Goal: Task Accomplishment & Management: Use online tool/utility

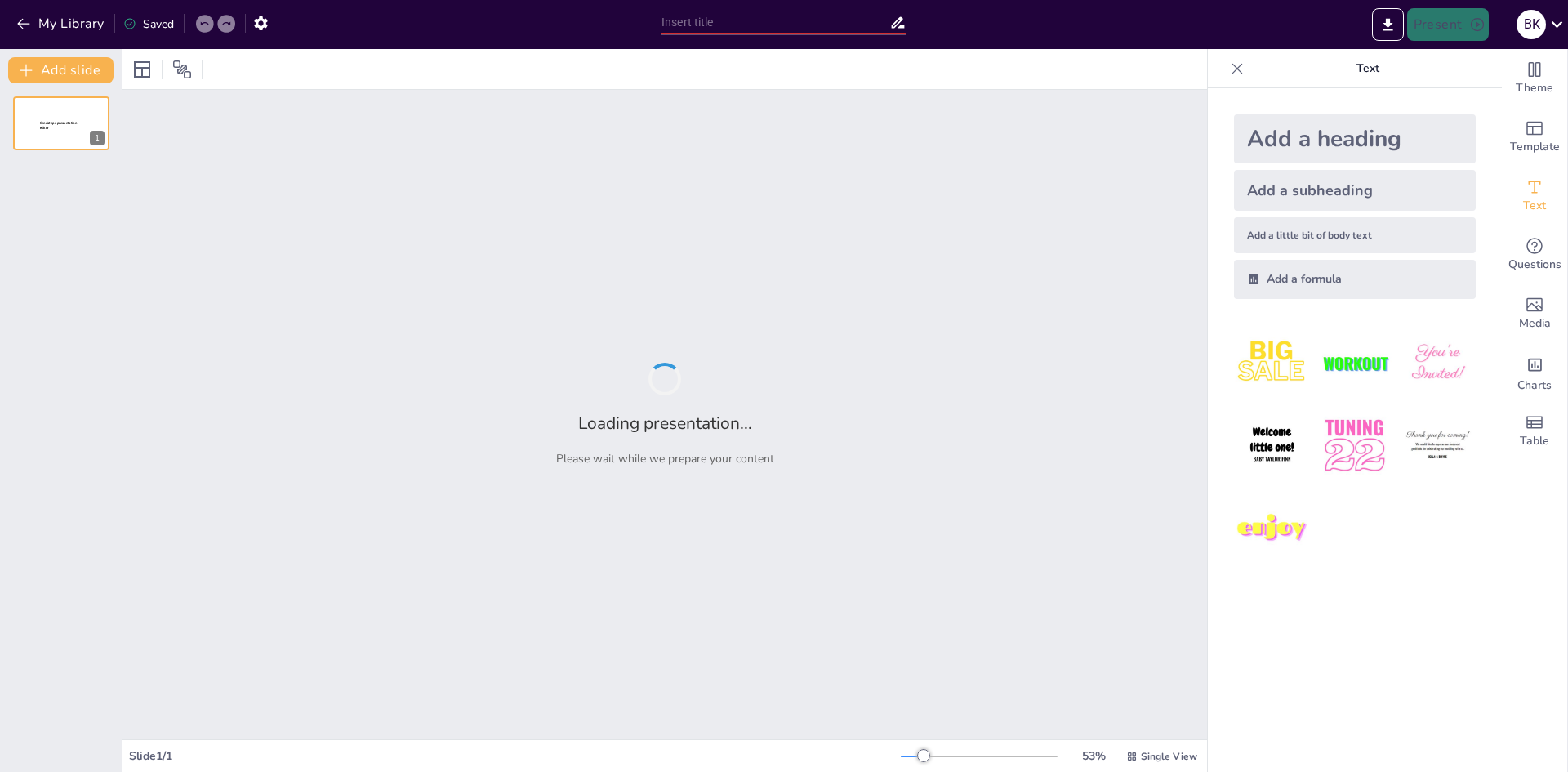
type input "The House of My Dreams: A Blueprint for Serenity and Utility"
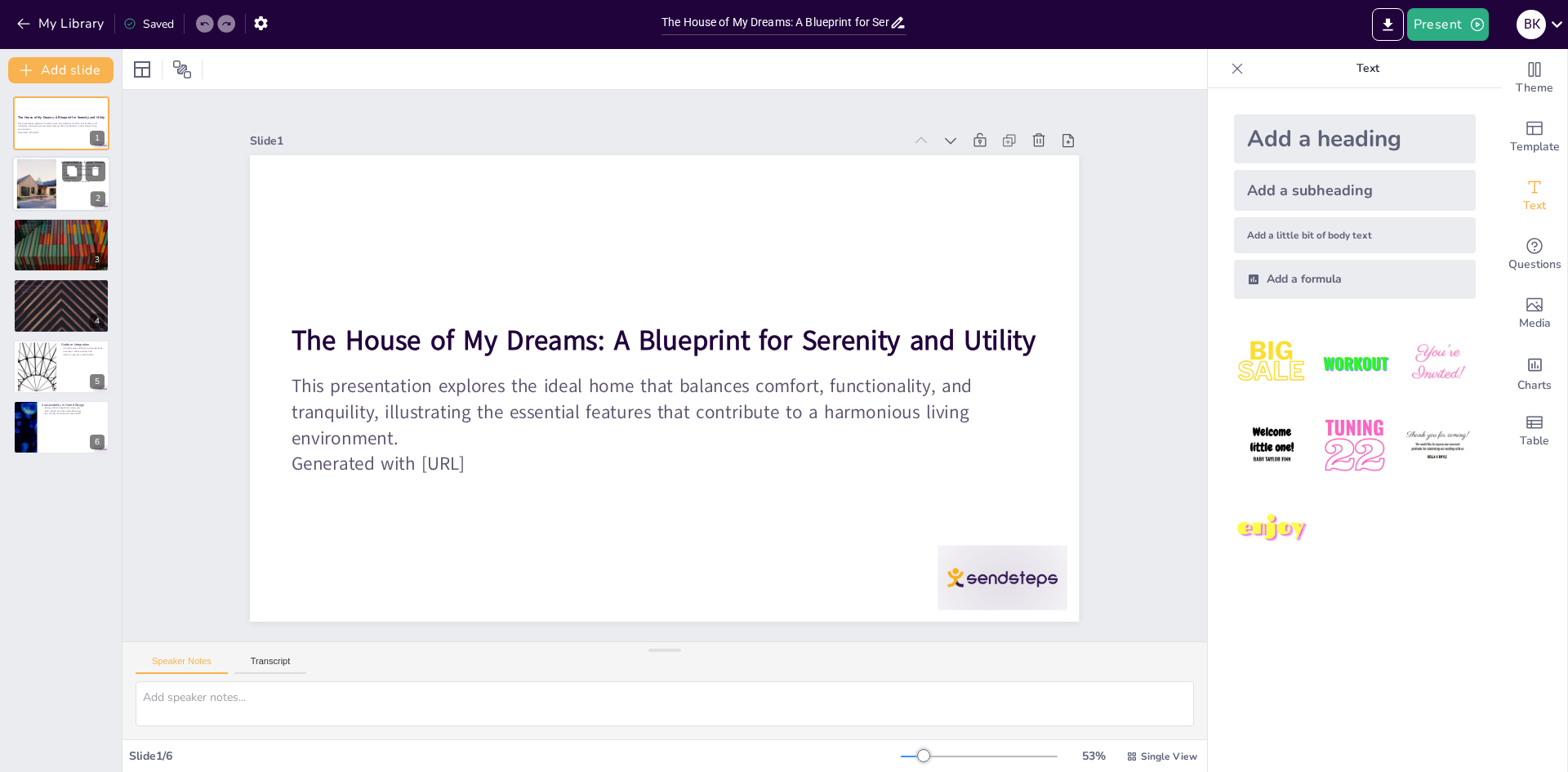
click at [61, 211] on div "Introduction to Dream Homes A dream home reflects personal values A well-design…" at bounding box center [61, 184] width 98 height 55
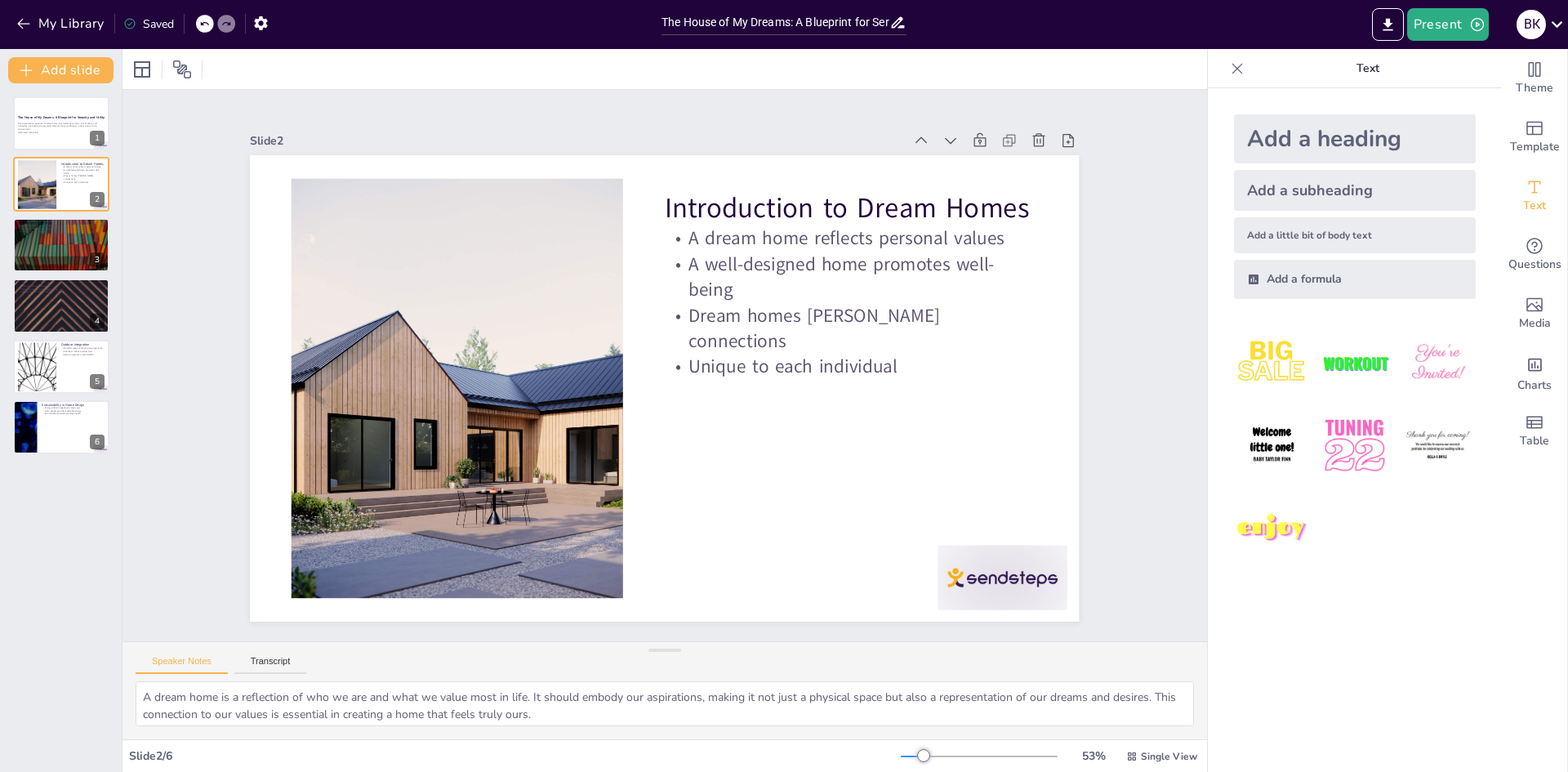
click at [58, 276] on div "The House of My Dreams: A Blueprint for Serenity and Utility This presentation …" at bounding box center [61, 276] width 122 height 358
click at [57, 265] on div at bounding box center [61, 244] width 98 height 55
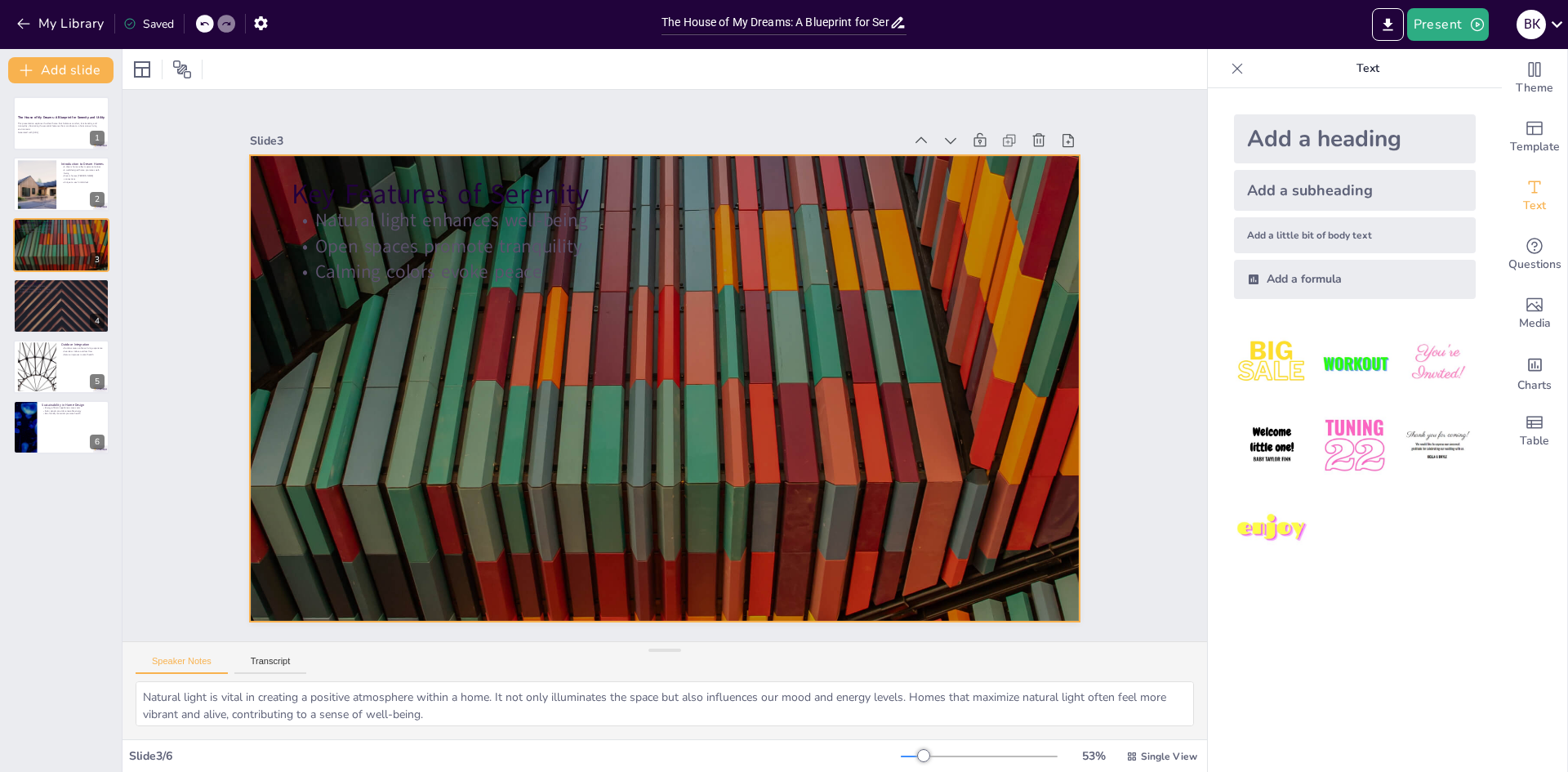
click at [735, 335] on div at bounding box center [660, 387] width 908 height 628
click at [1337, 367] on img at bounding box center [1355, 363] width 76 height 76
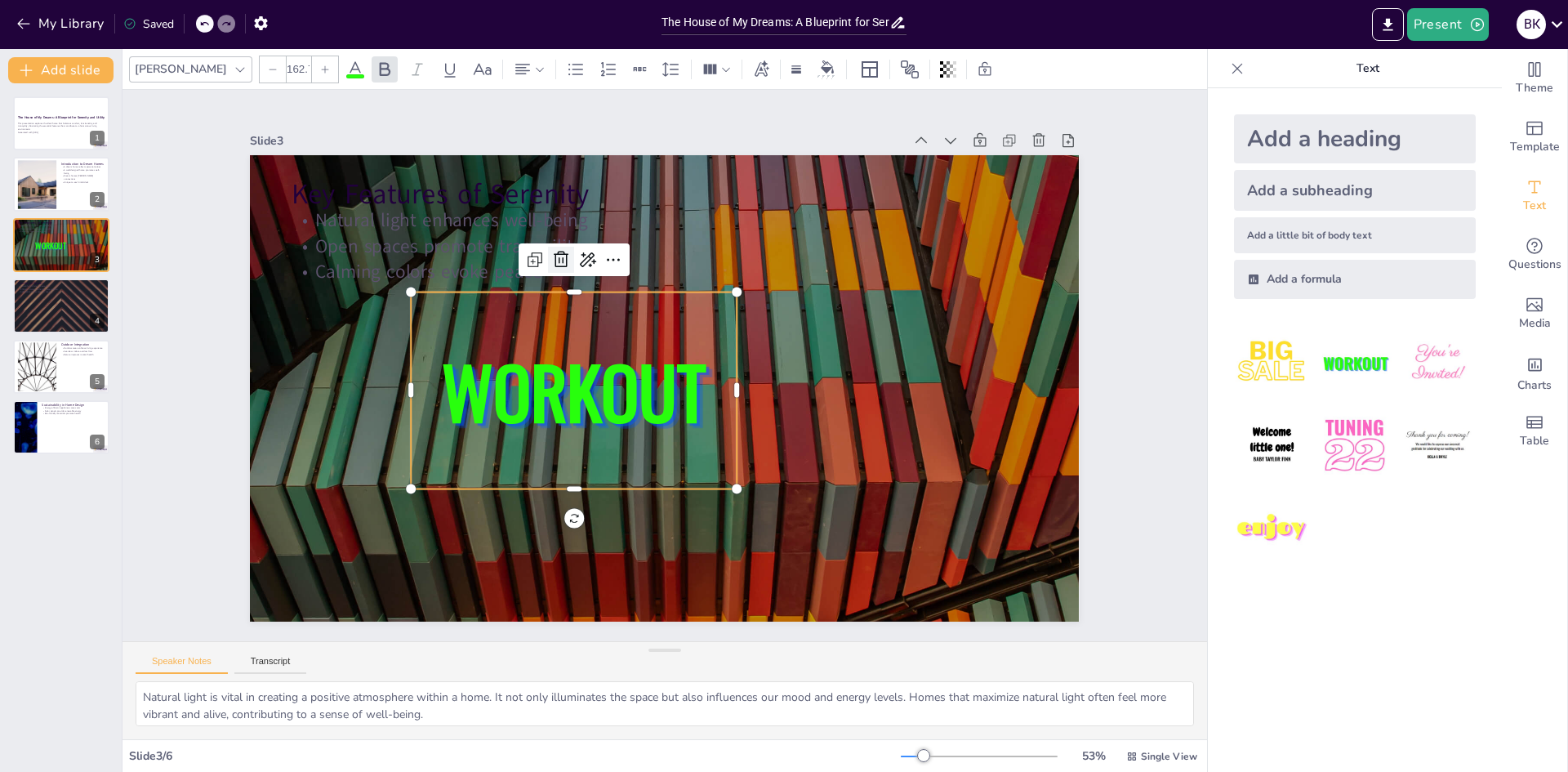
click at [680, 230] on icon at bounding box center [690, 218] width 21 height 21
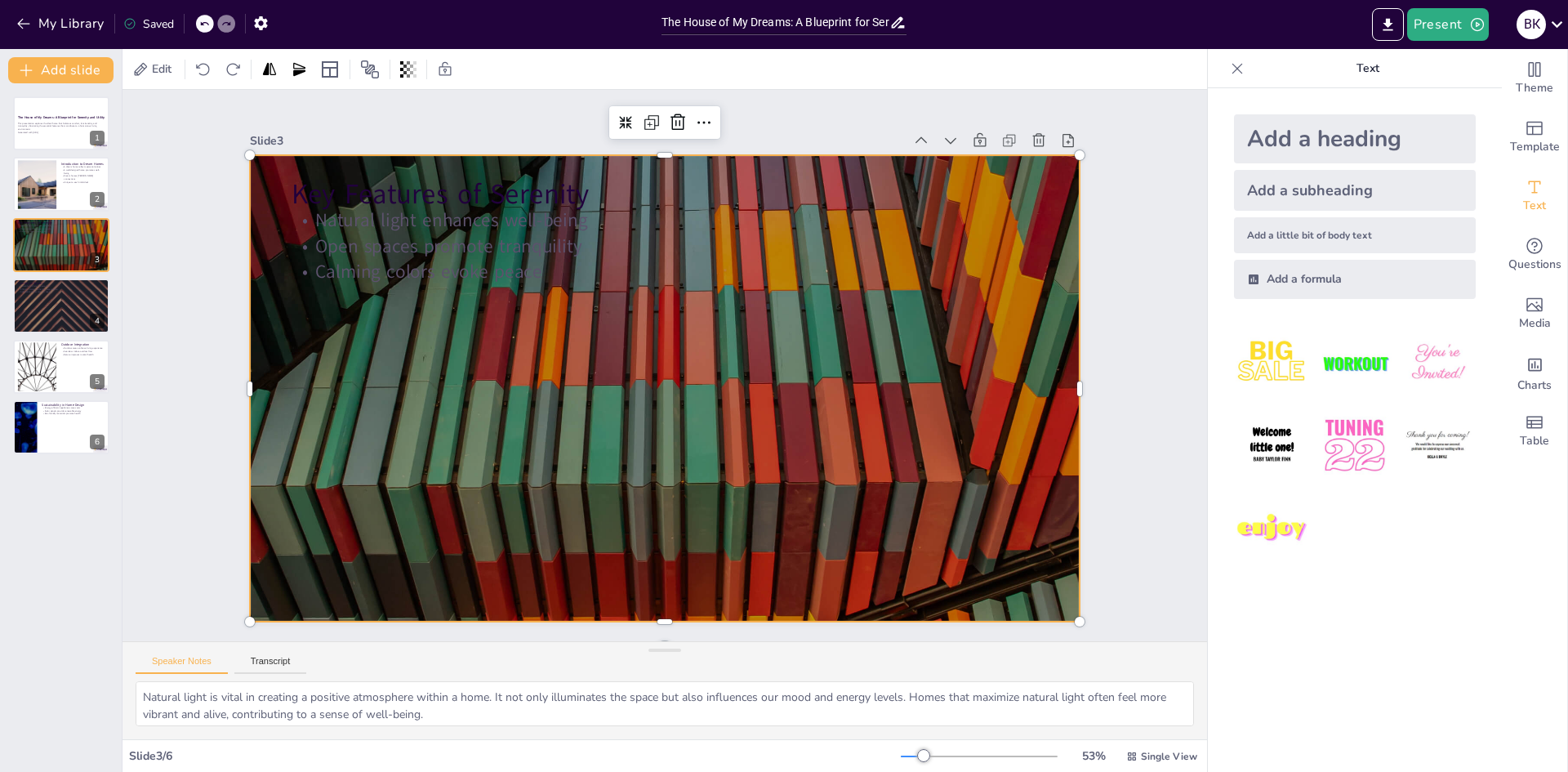
click at [439, 411] on div at bounding box center [685, 356] width 764 height 947
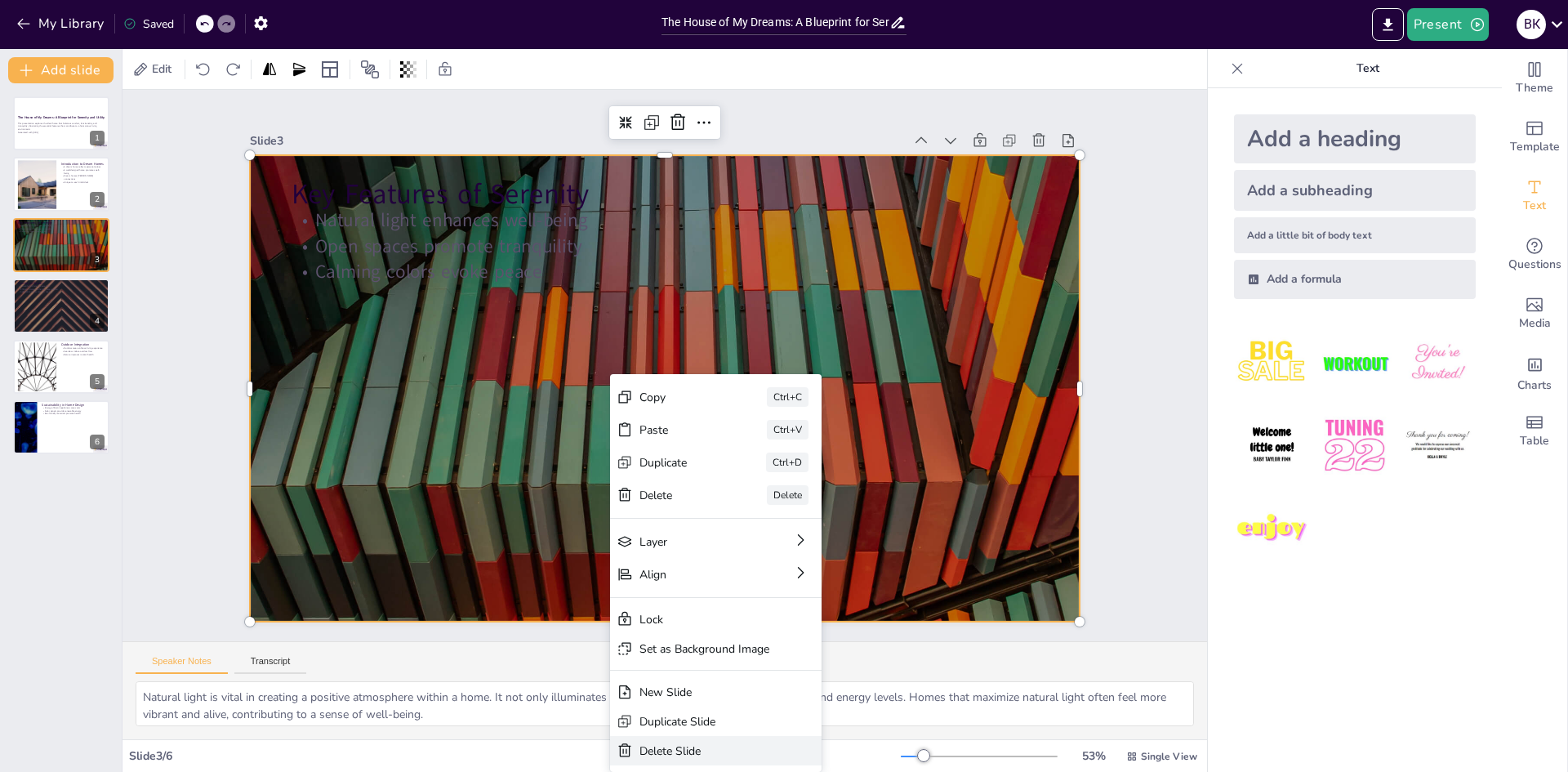
type textarea "The kitchen is a pivotal space in any home, serving as a gathering point for fa…"
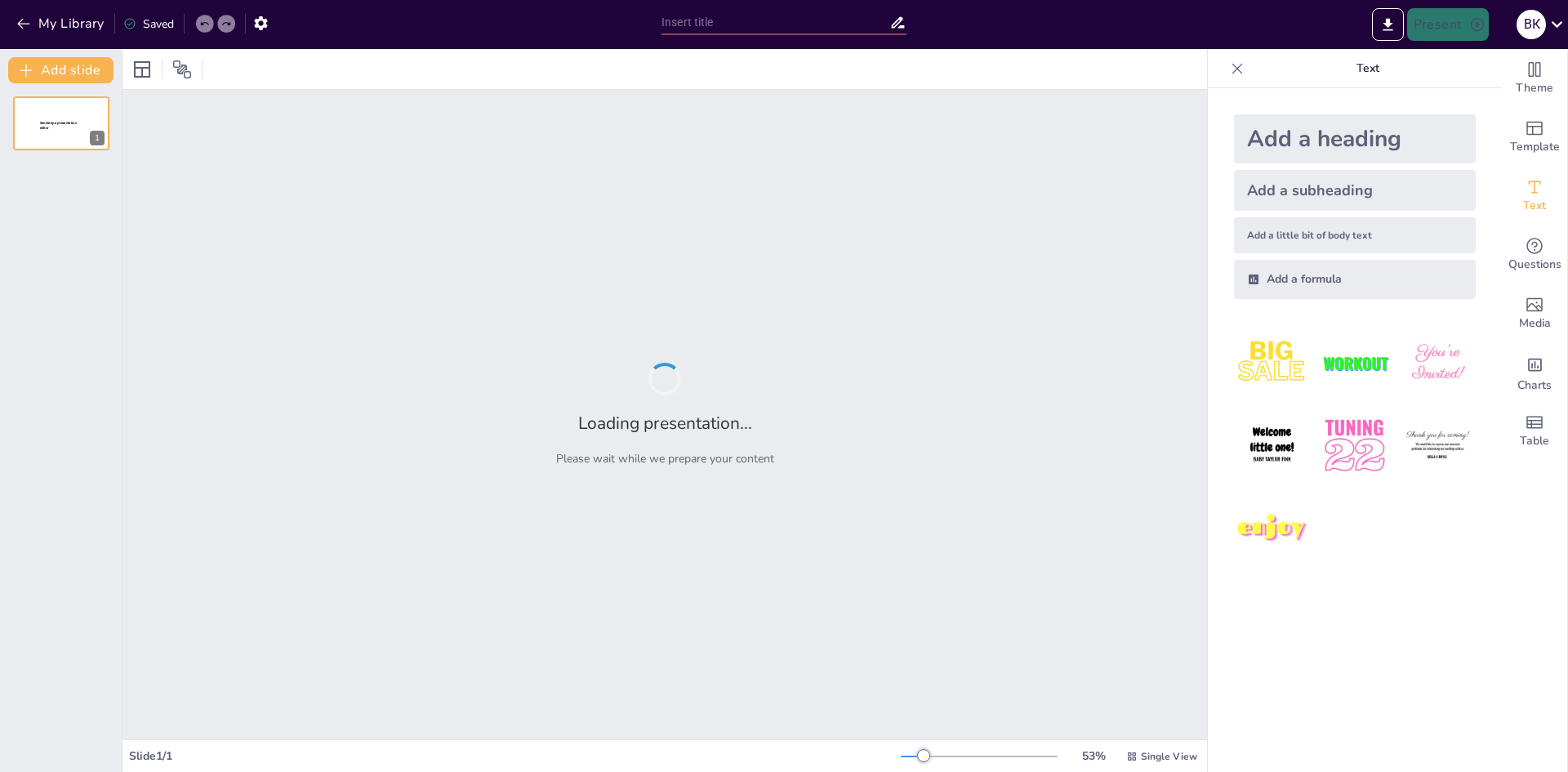
type input "The House of My Dreams: A Blueprint for Serenity and Utility"
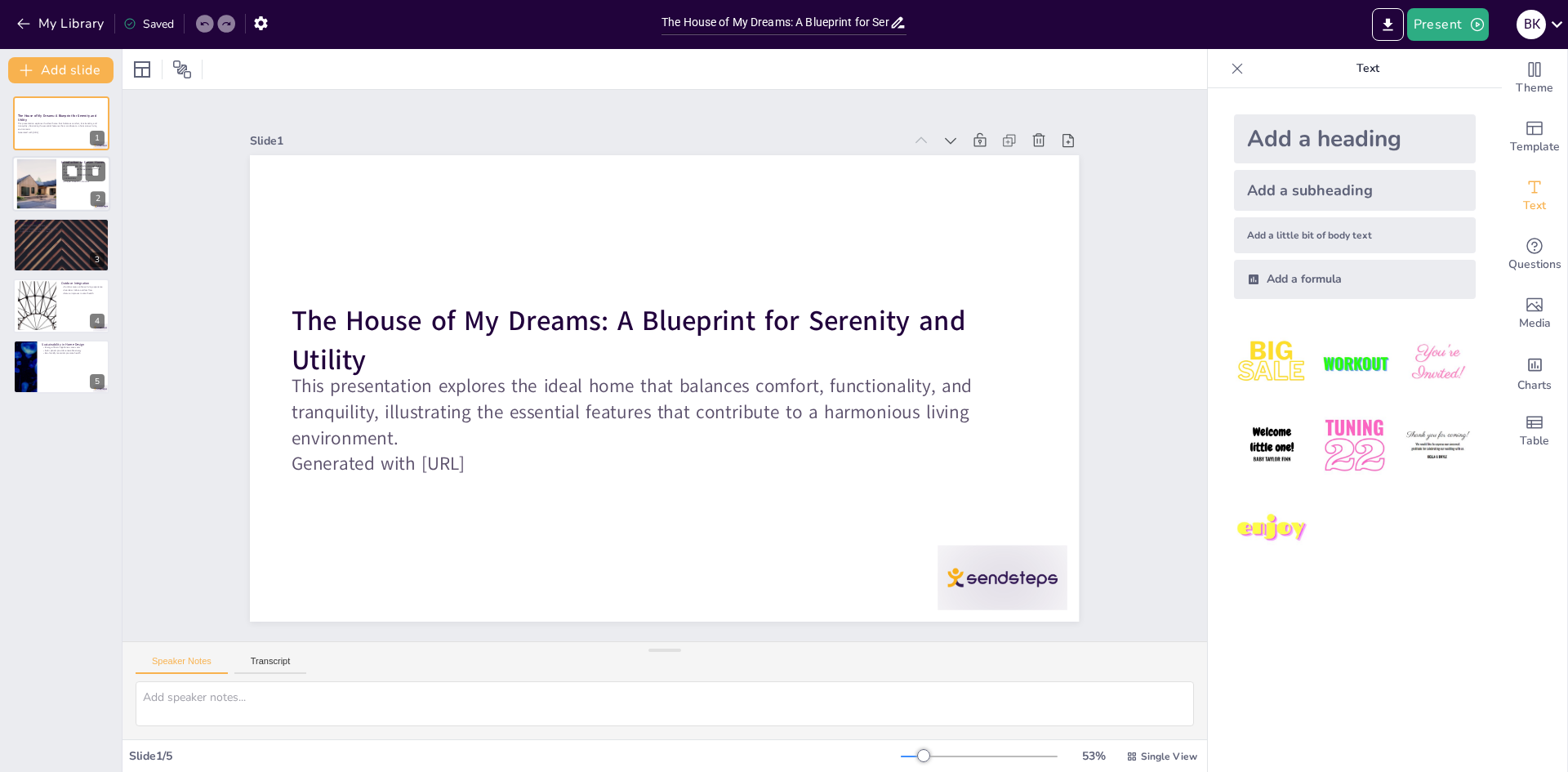
click at [76, 201] on div at bounding box center [61, 184] width 98 height 55
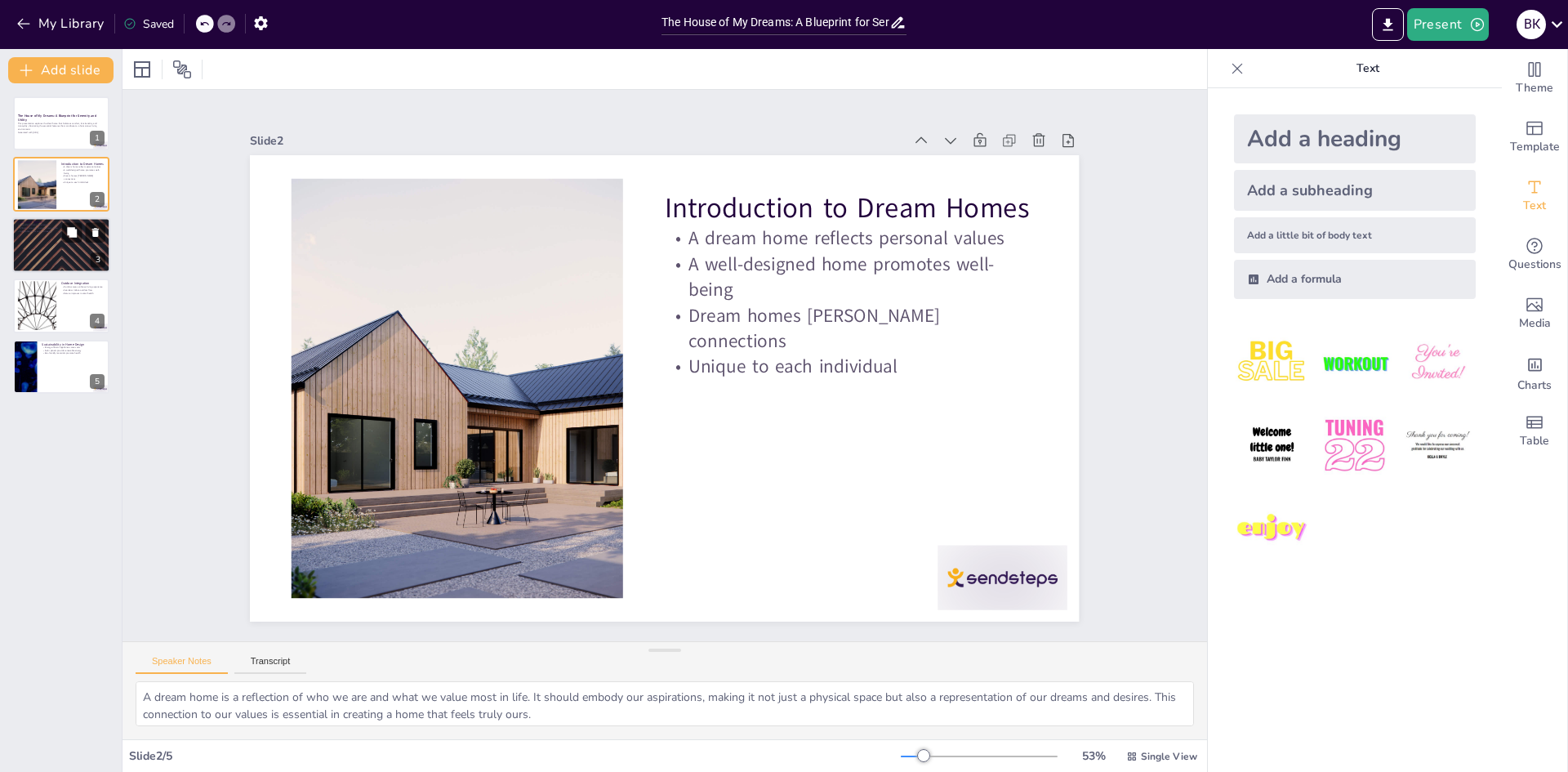
click at [77, 262] on div at bounding box center [61, 244] width 98 height 55
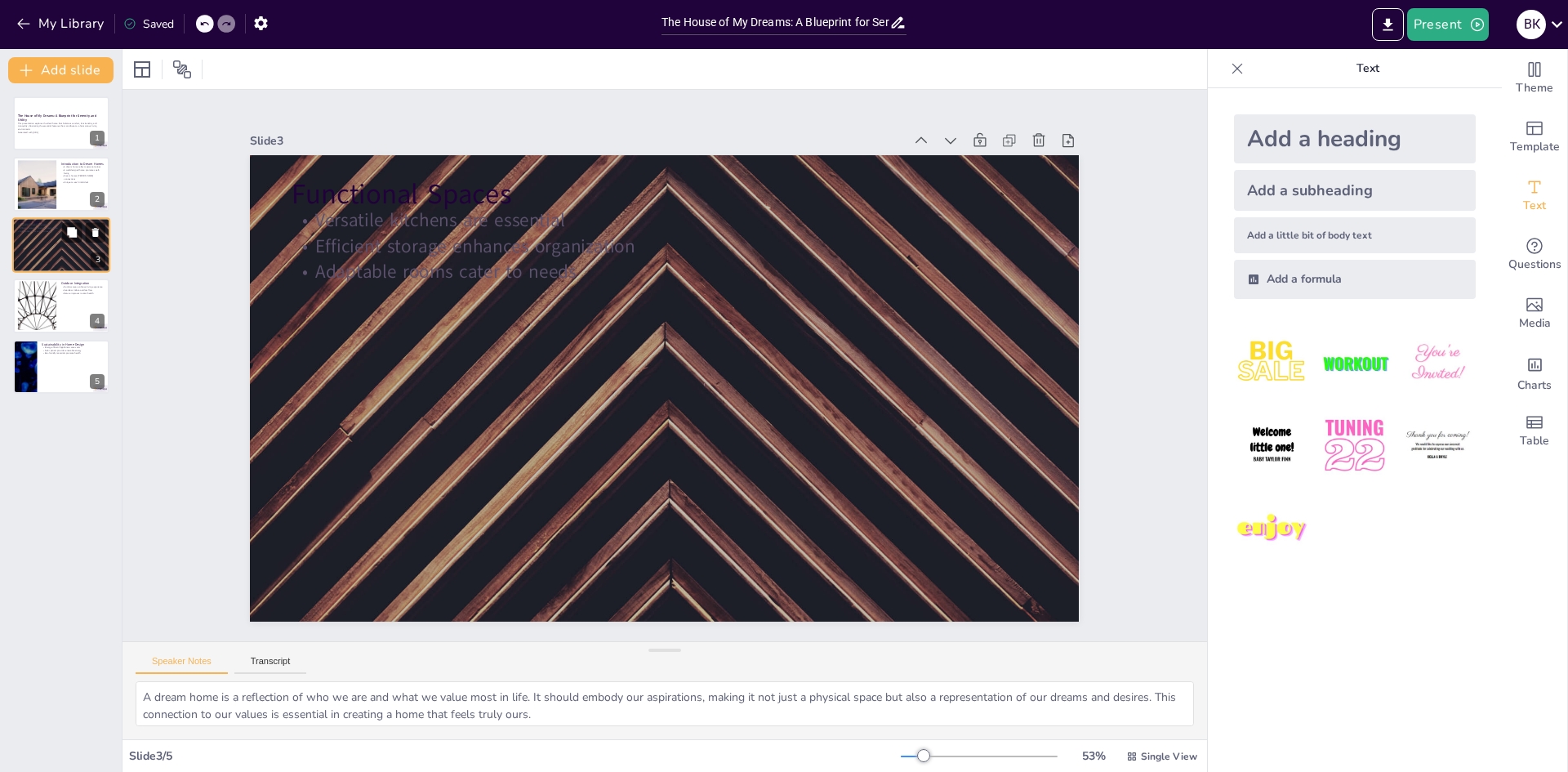
type textarea "The kitchen is a pivotal space in any home, serving as a gathering point for fa…"
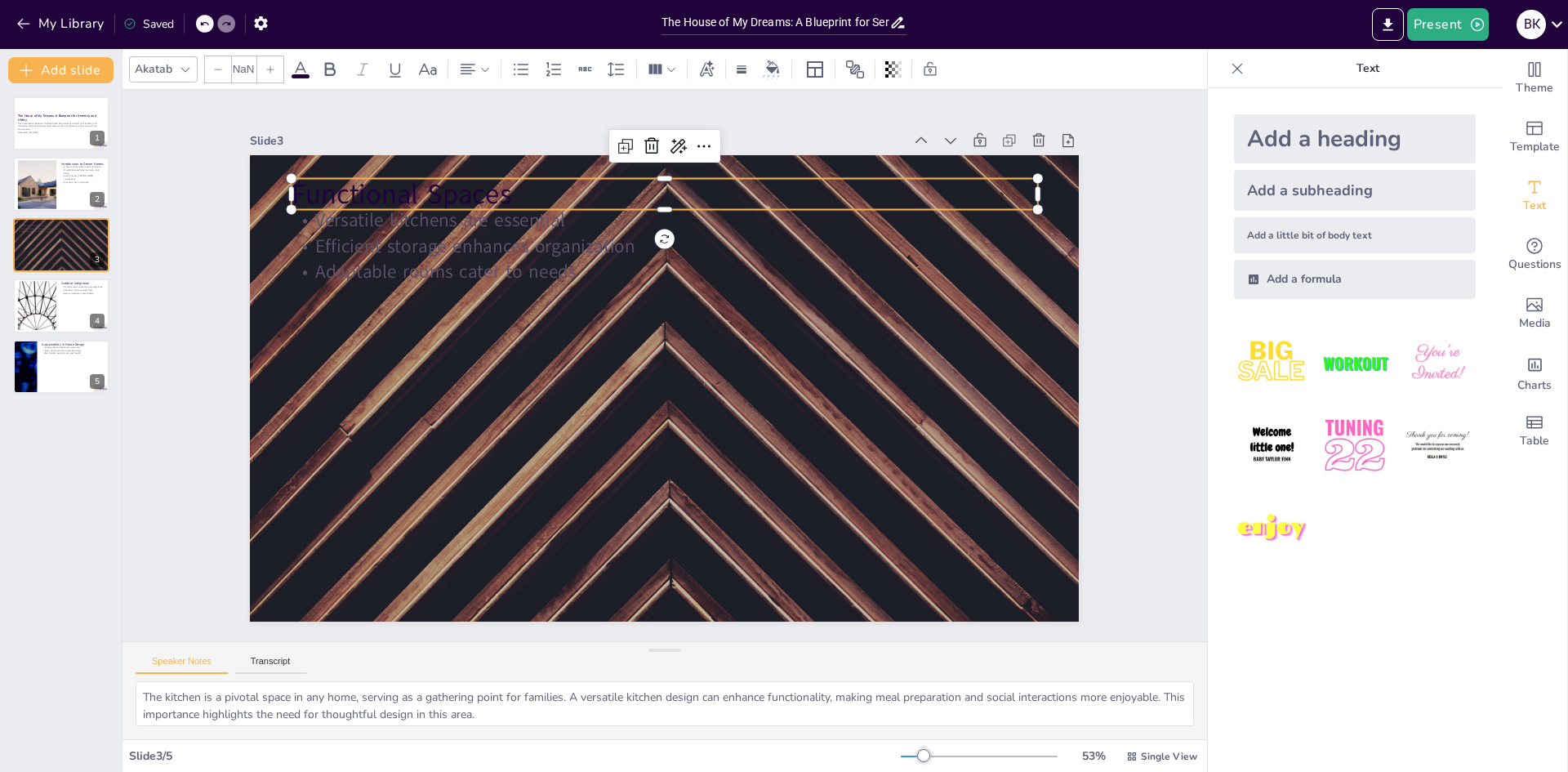
type input "48"
drag, startPoint x: 312, startPoint y: 190, endPoint x: 324, endPoint y: 183, distance: 13.9
click at [367, 183] on p "Functional Spaces" at bounding box center [728, 198] width 722 height 268
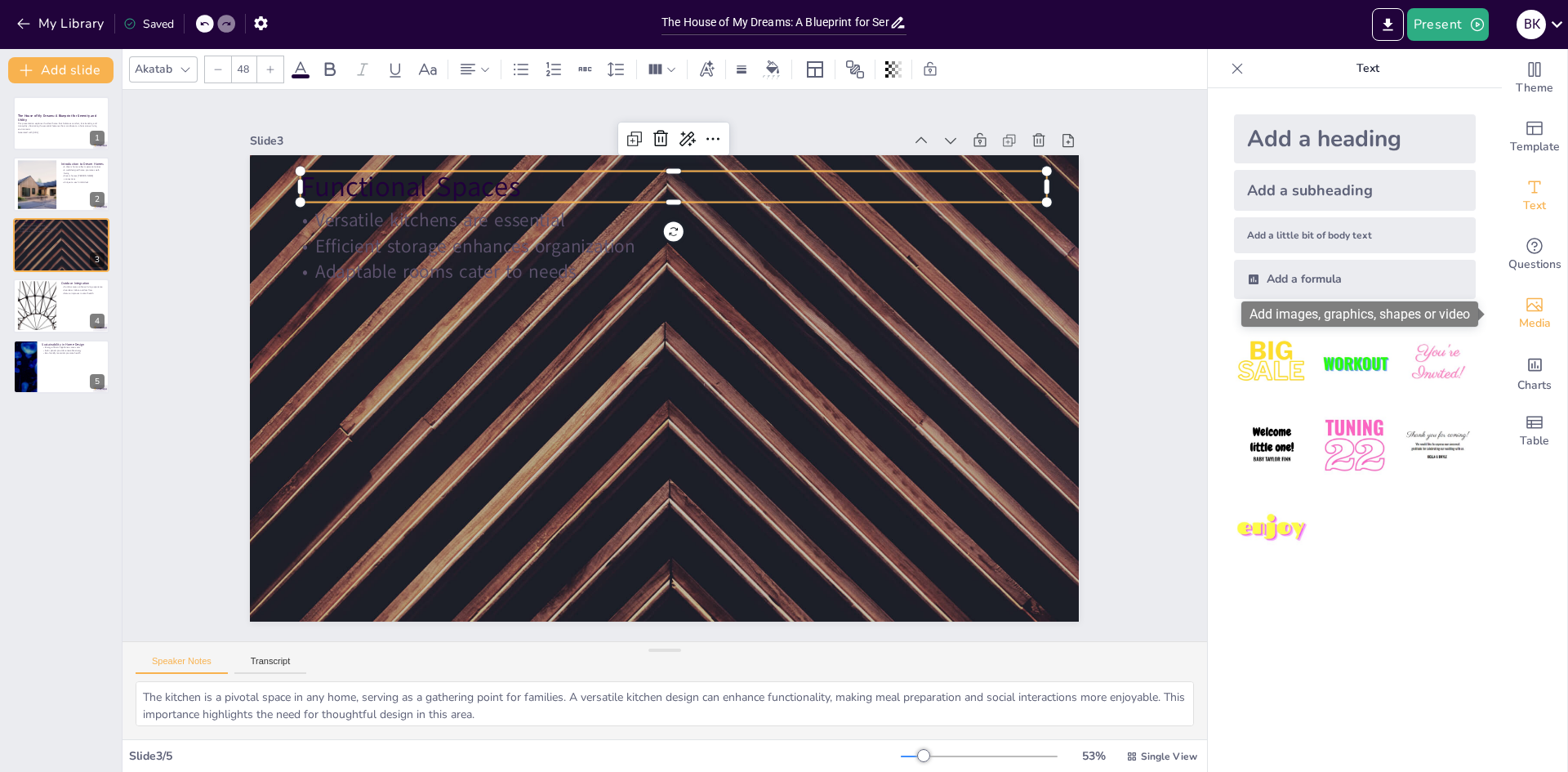
click at [1528, 306] on icon "Add images, graphics, shapes or video" at bounding box center [1535, 305] width 16 height 14
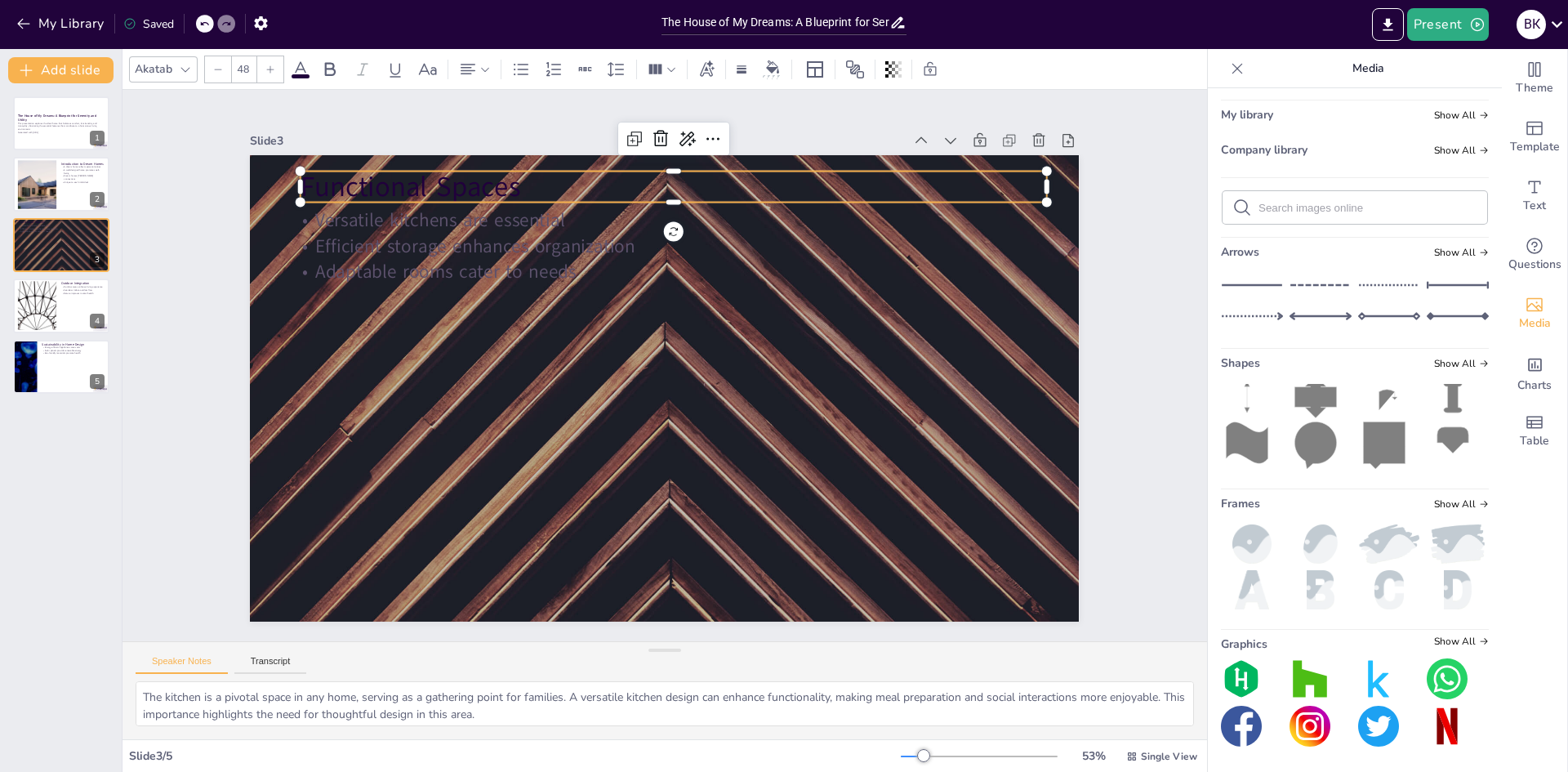
scroll to position [80, 0]
drag, startPoint x: 1297, startPoint y: 722, endPoint x: 1373, endPoint y: 741, distance: 78.3
click at [1373, 741] on ul at bounding box center [1355, 701] width 268 height 89
click at [1297, 723] on img at bounding box center [1309, 725] width 41 height 41
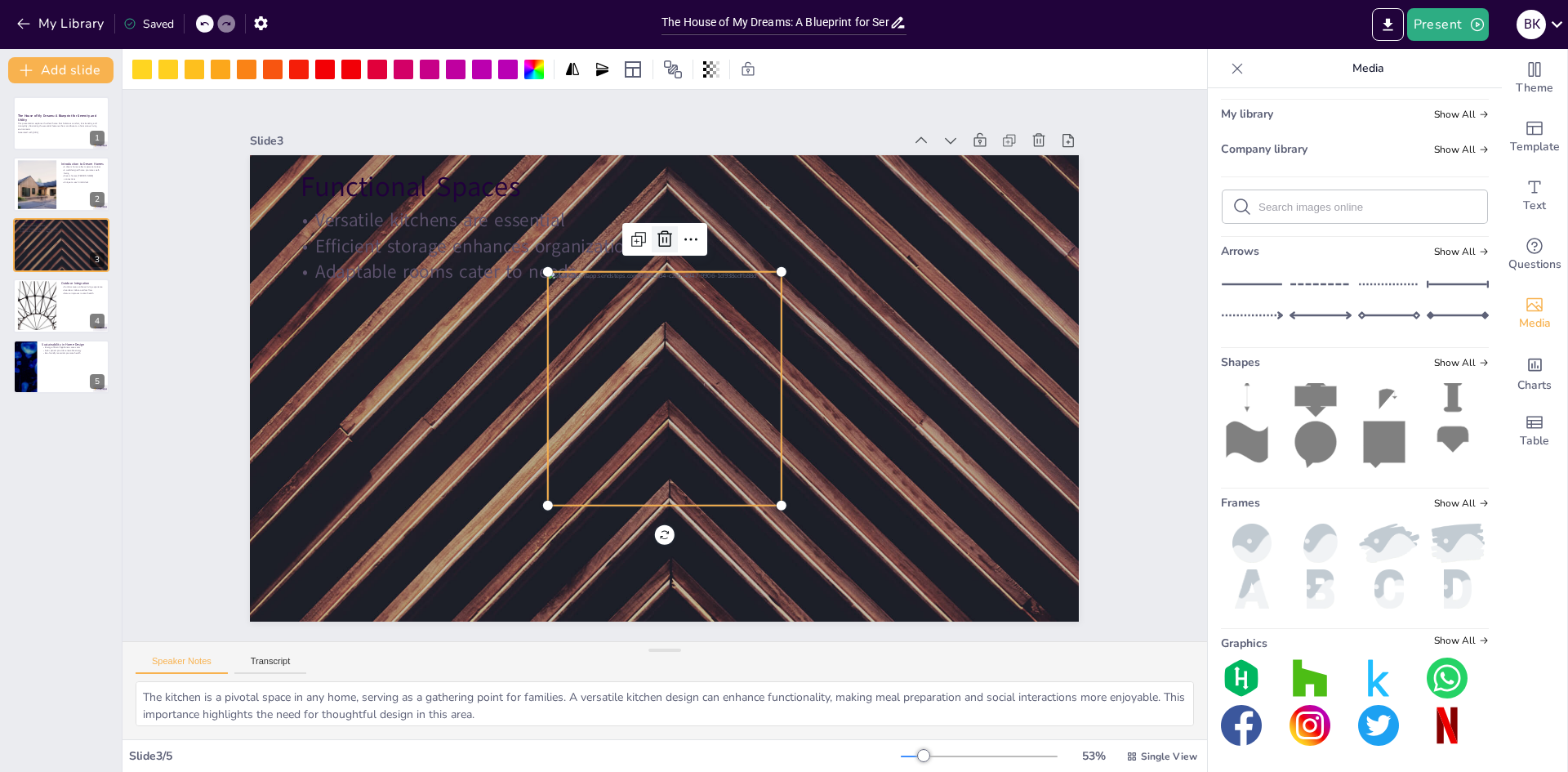
click at [753, 278] on icon at bounding box center [767, 291] width 28 height 28
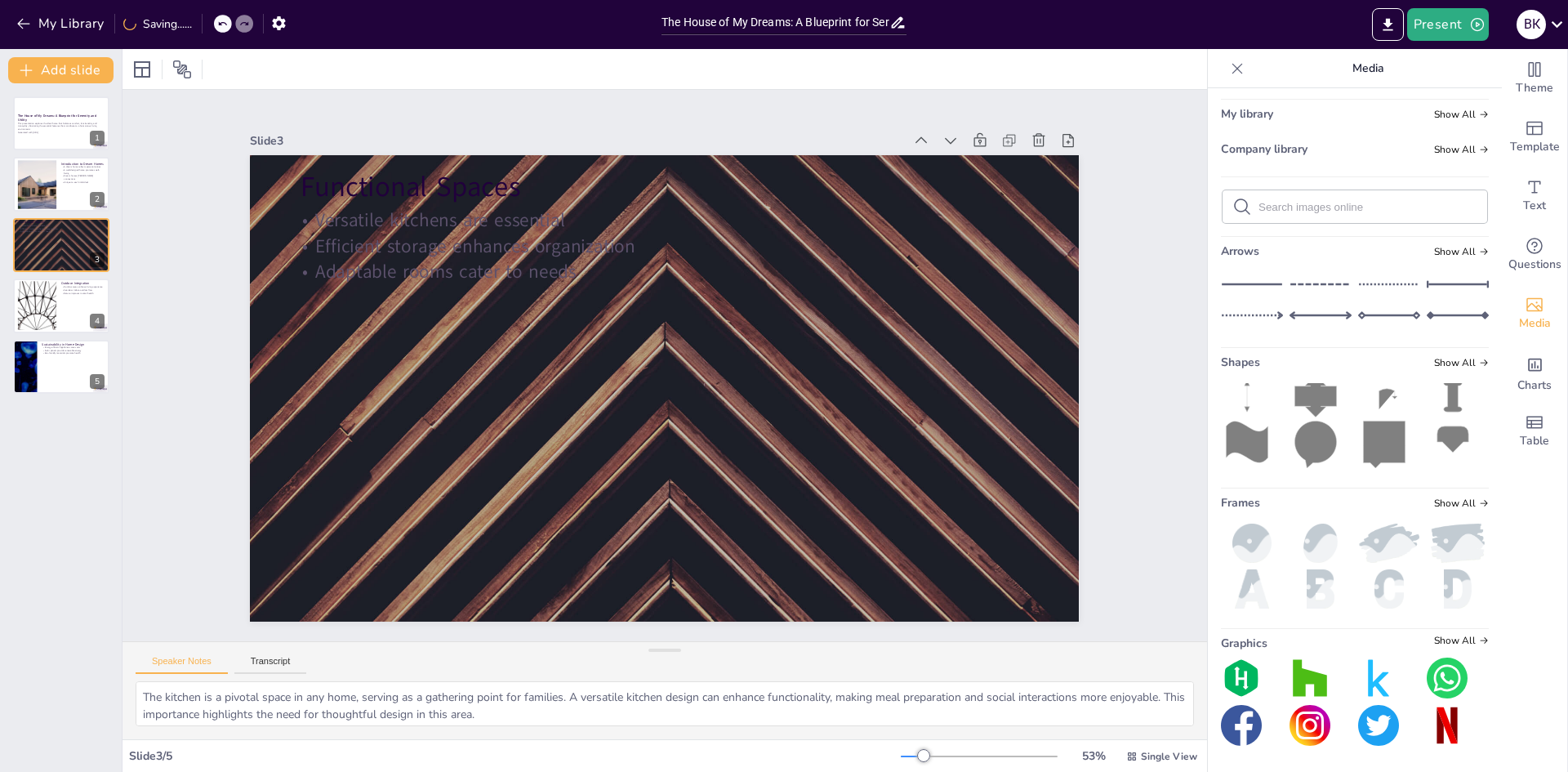
scroll to position [0, 0]
click at [1423, 493] on div "Upload image / video Images in this presentation Show All My library Show All C…" at bounding box center [1355, 430] width 294 height 683
click at [1434, 500] on span "Show All" at bounding box center [1461, 503] width 55 height 12
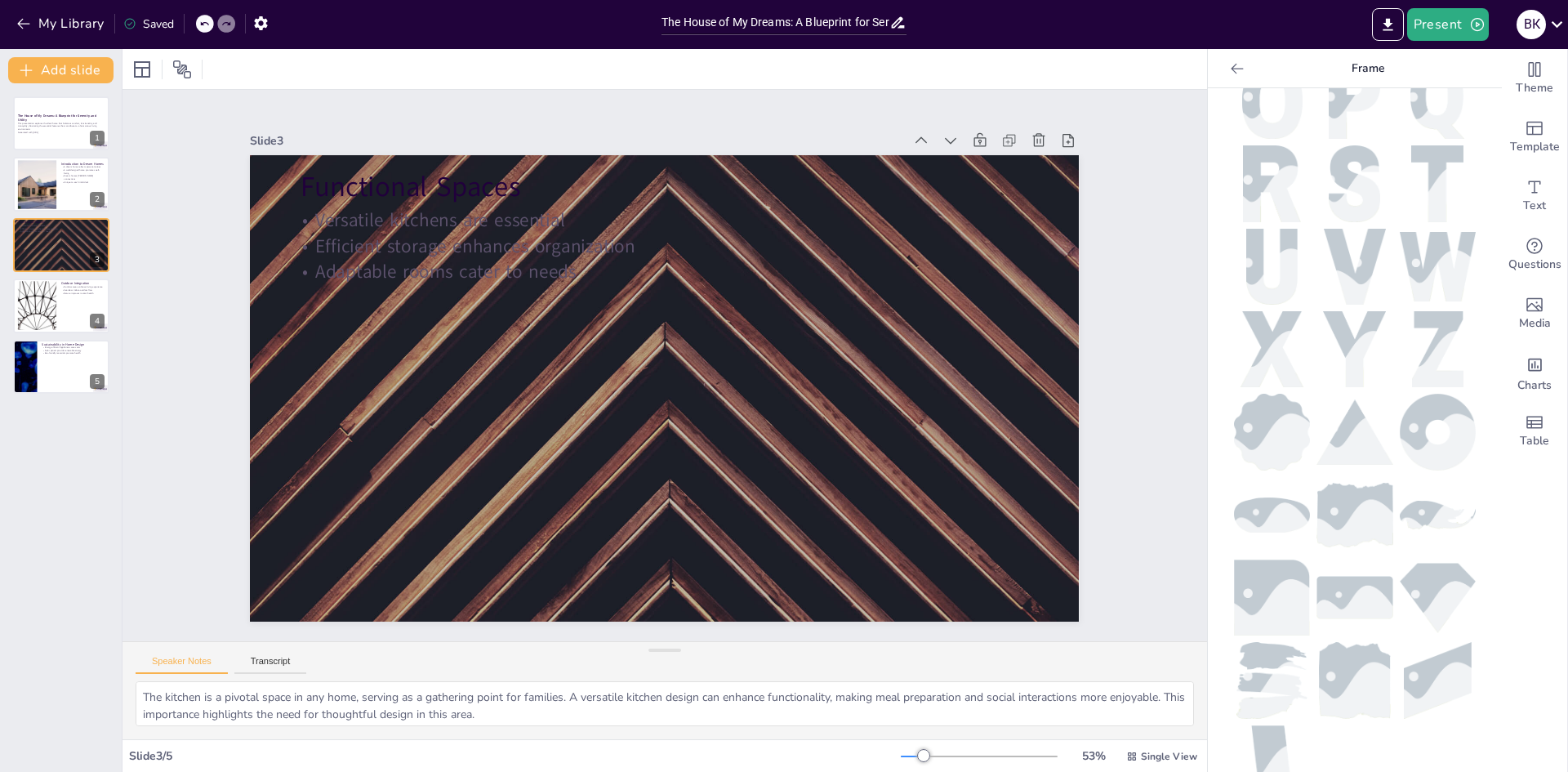
scroll to position [585, 0]
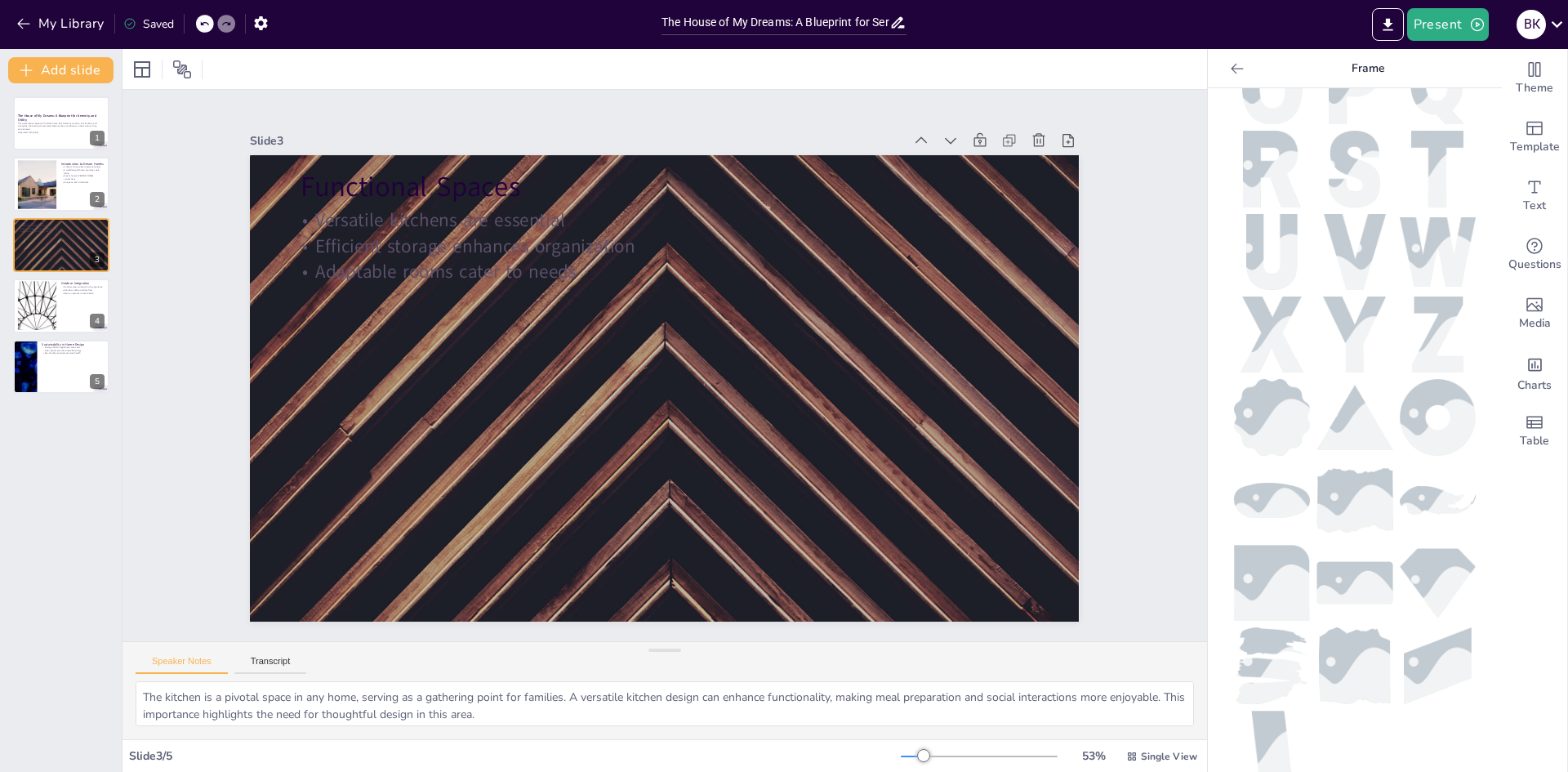
click at [205, 31] on div at bounding box center [205, 24] width 18 height 18
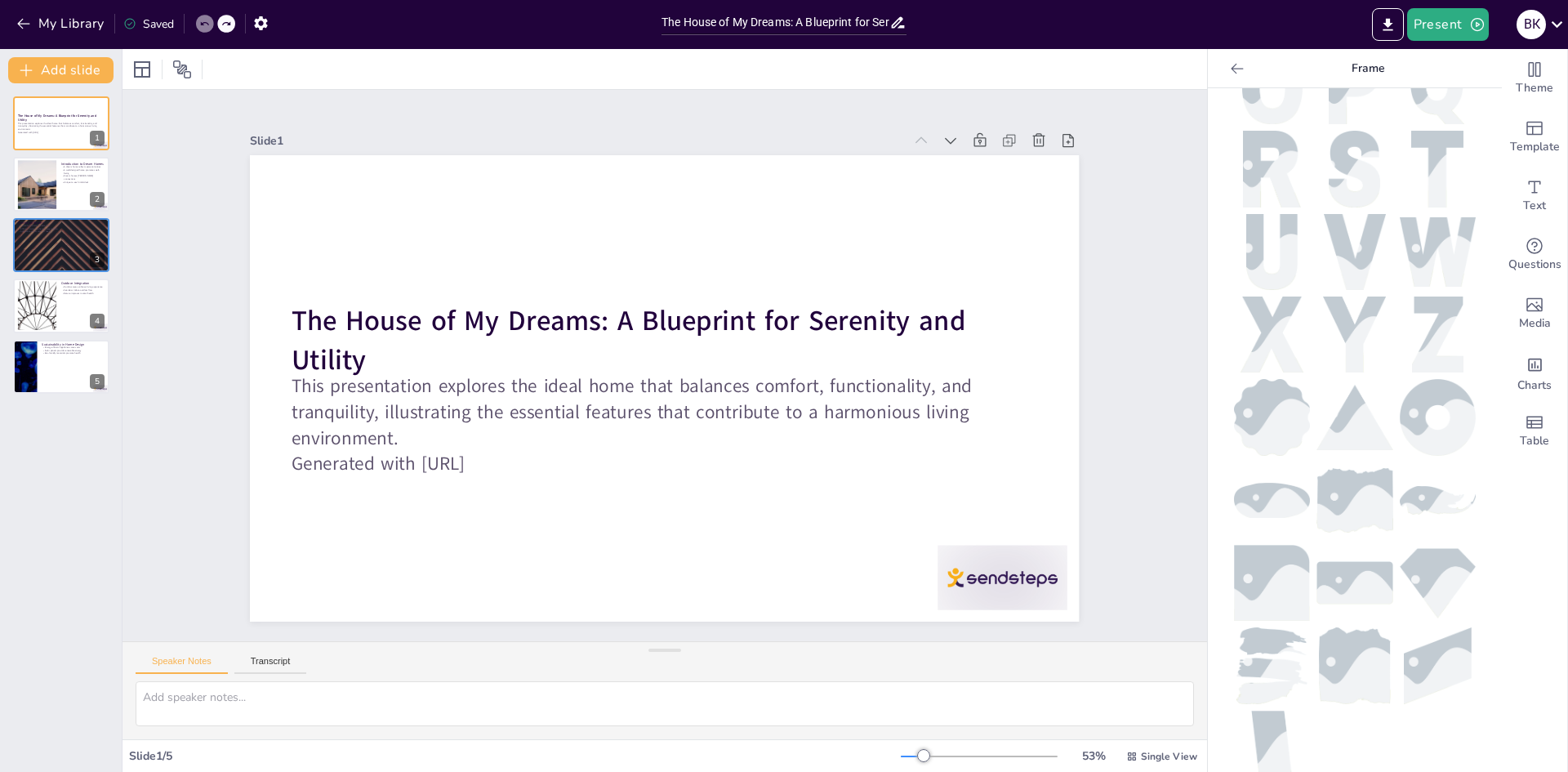
click at [205, 31] on div at bounding box center [205, 24] width 18 height 18
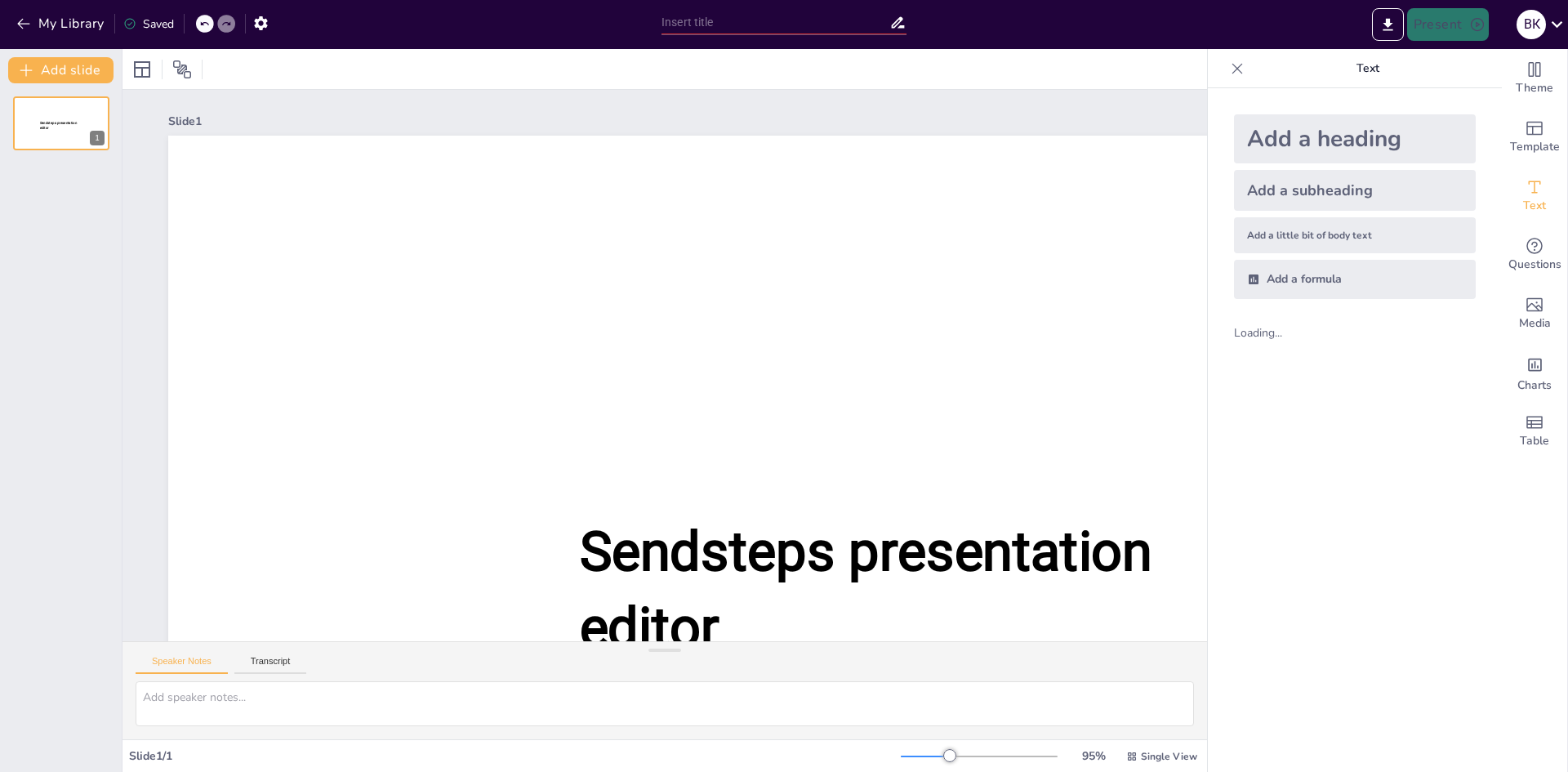
type input "New Sendsteps"
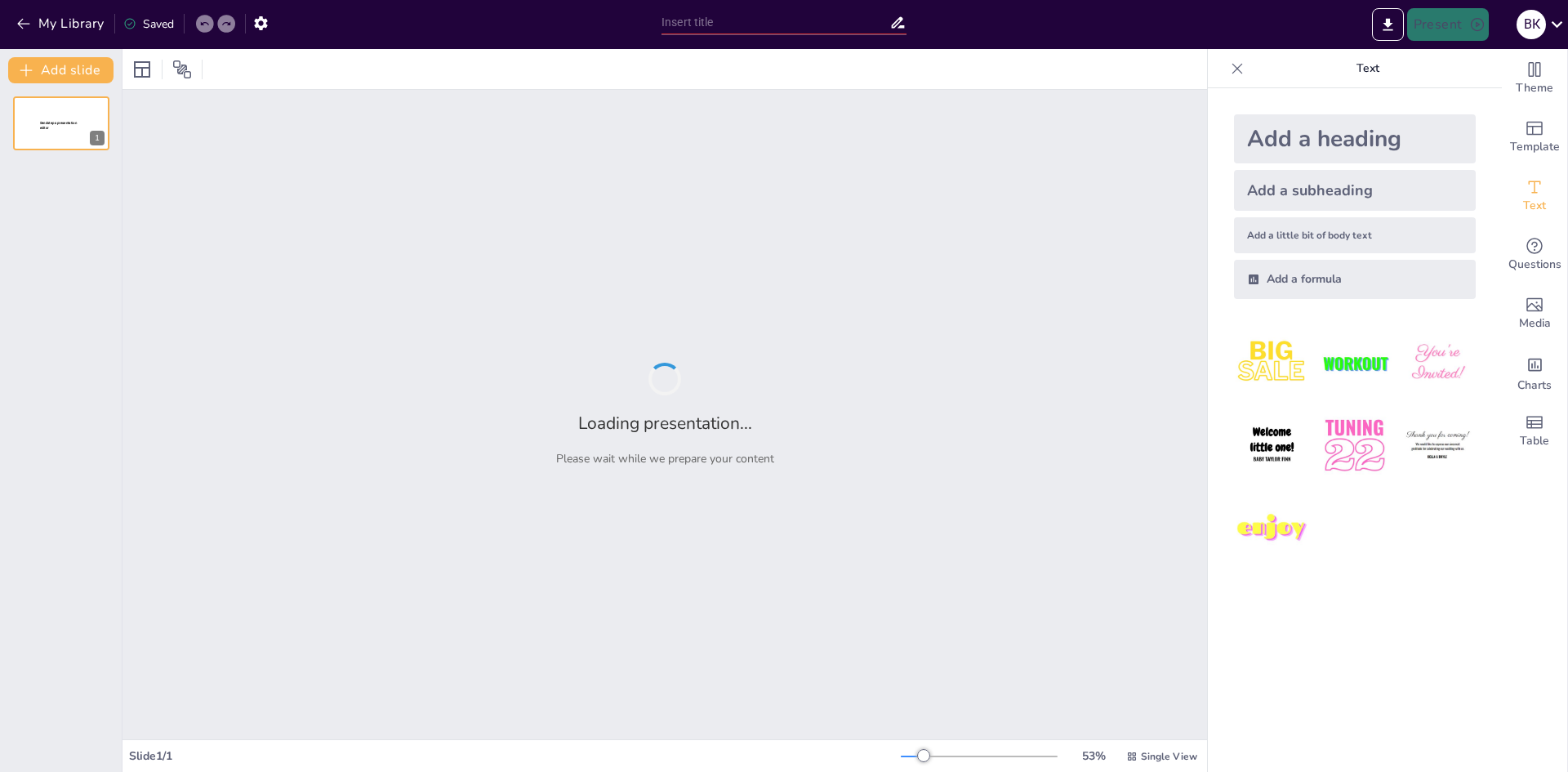
type input "Blueprints of Comfort: The House of My Dreams"
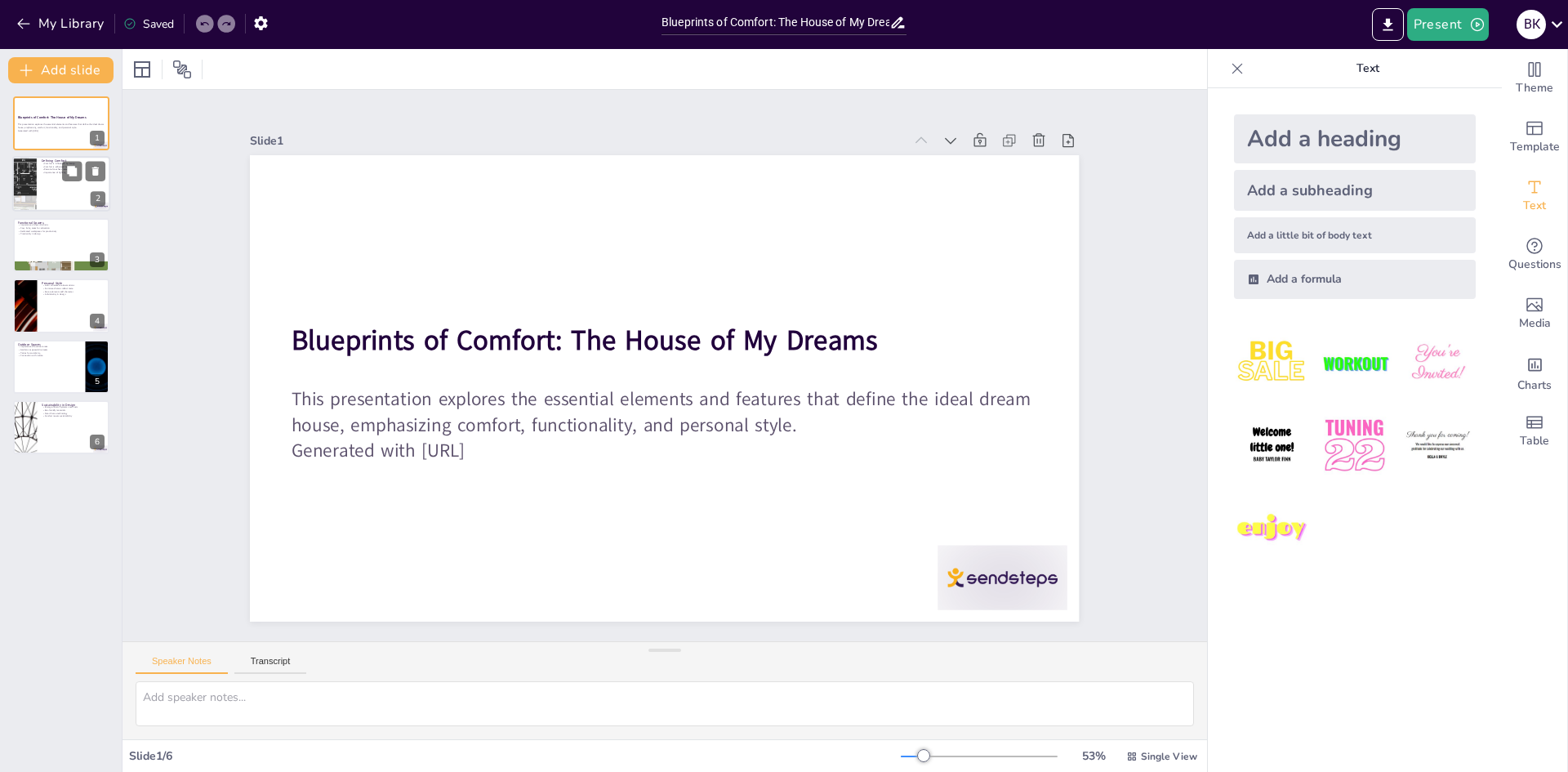
click at [30, 204] on div at bounding box center [24, 184] width 43 height 55
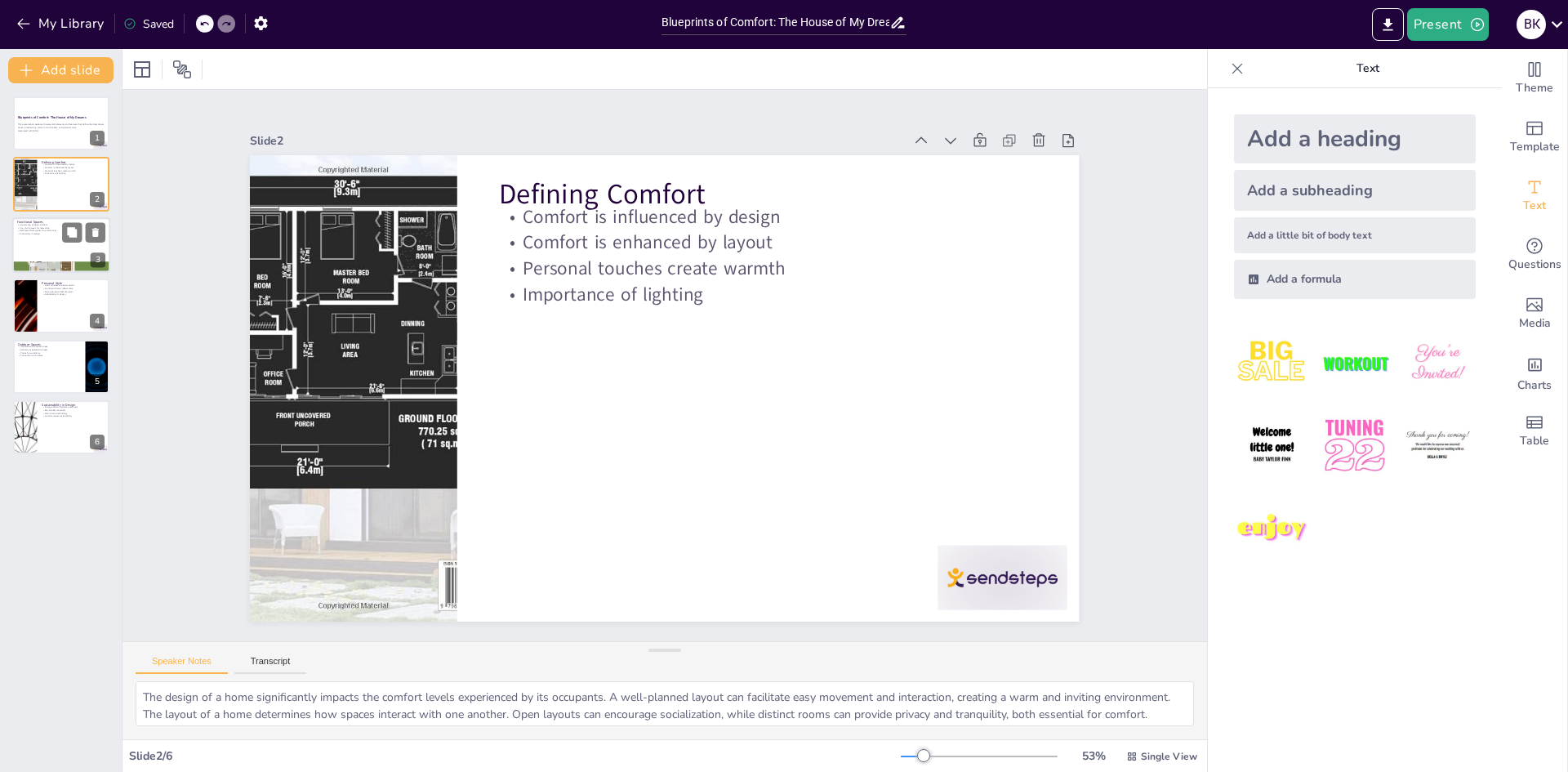
click at [38, 265] on div at bounding box center [61, 267] width 98 height 92
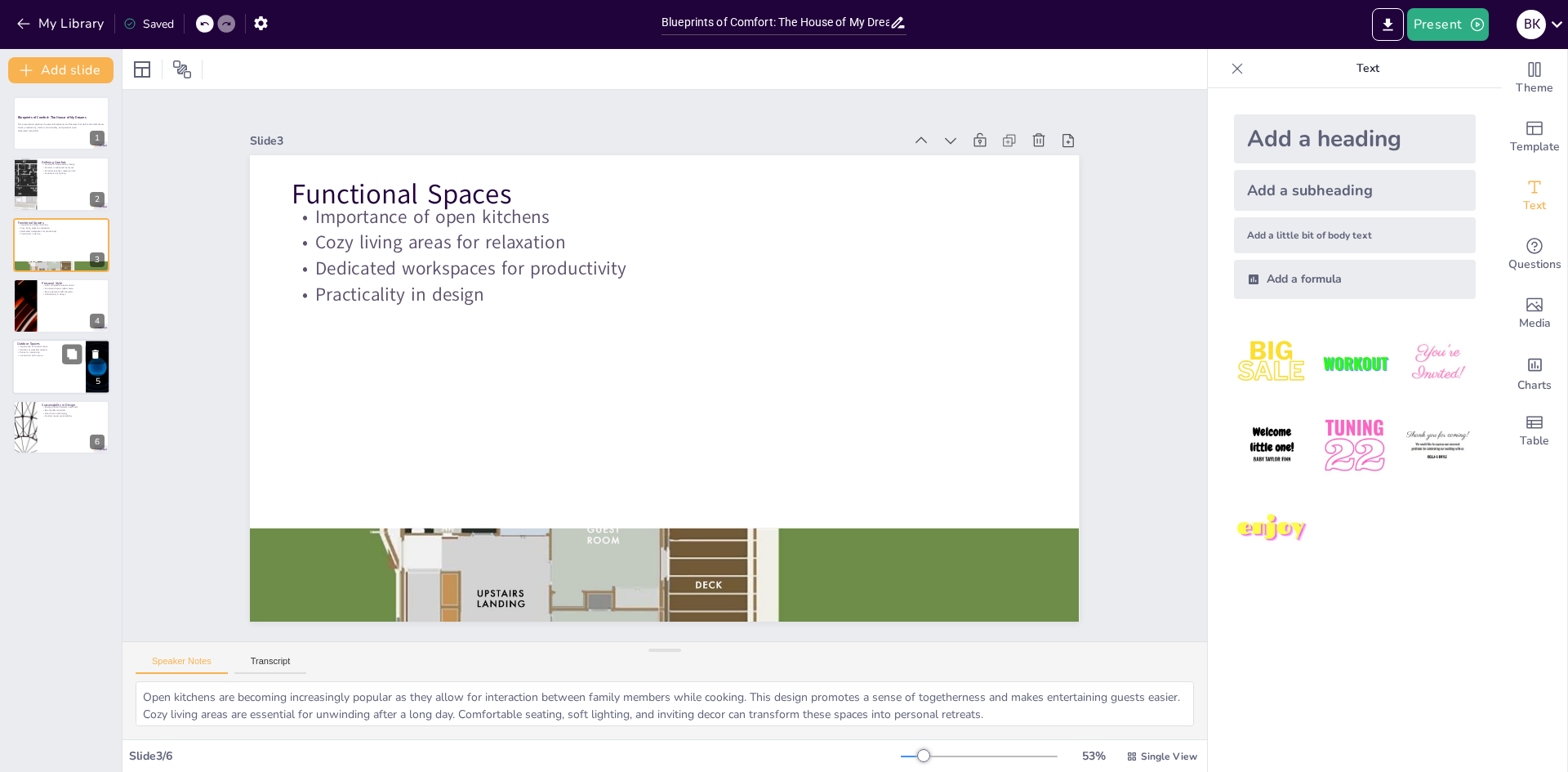
click at [57, 339] on div "Blueprints of Comfort: The House of My Dreams This presentation explores the es…" at bounding box center [61, 276] width 122 height 358
click at [48, 318] on div at bounding box center [61, 305] width 98 height 55
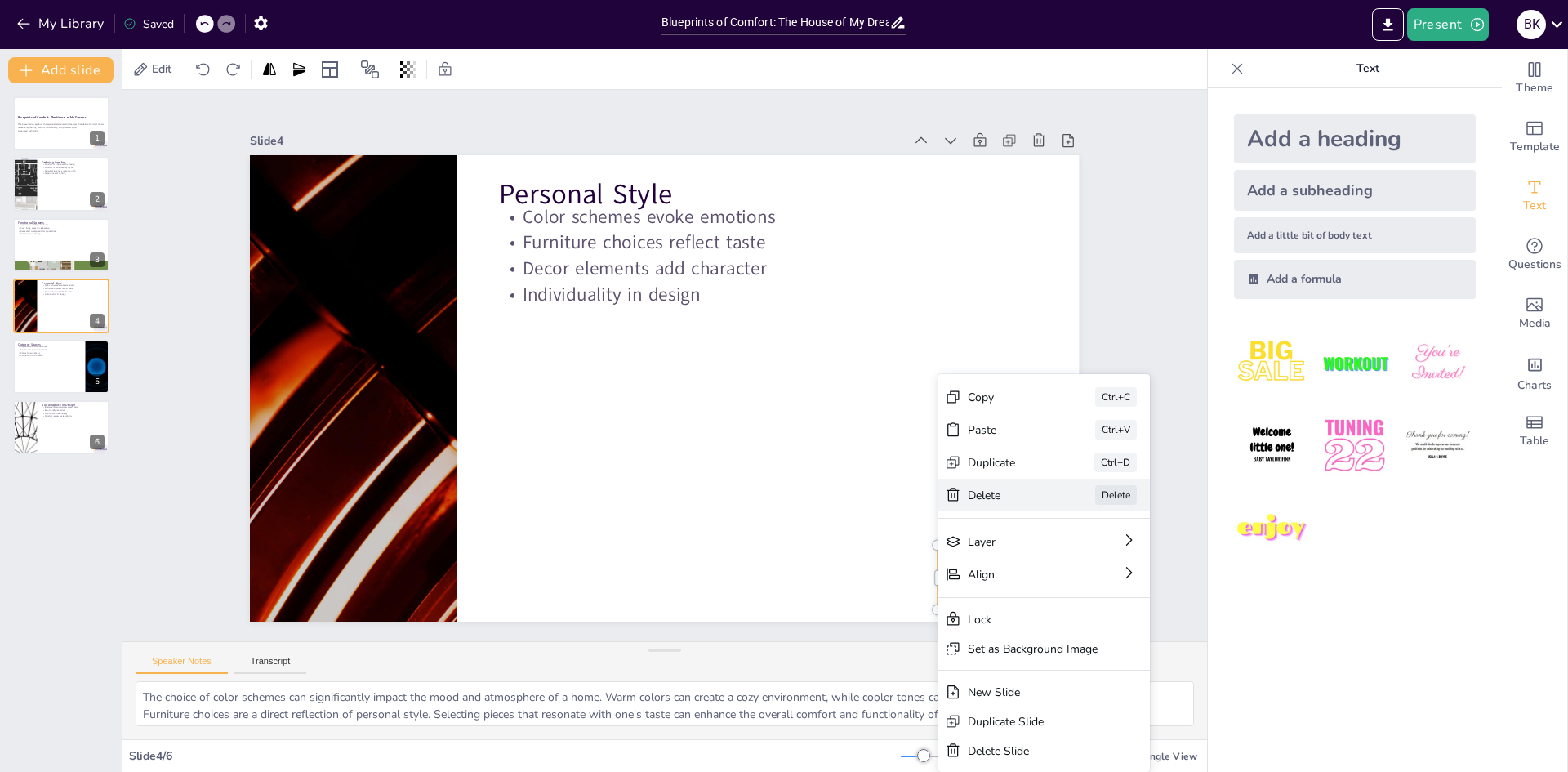
click at [1064, 621] on div "Delete" at bounding box center [1105, 633] width 82 height 24
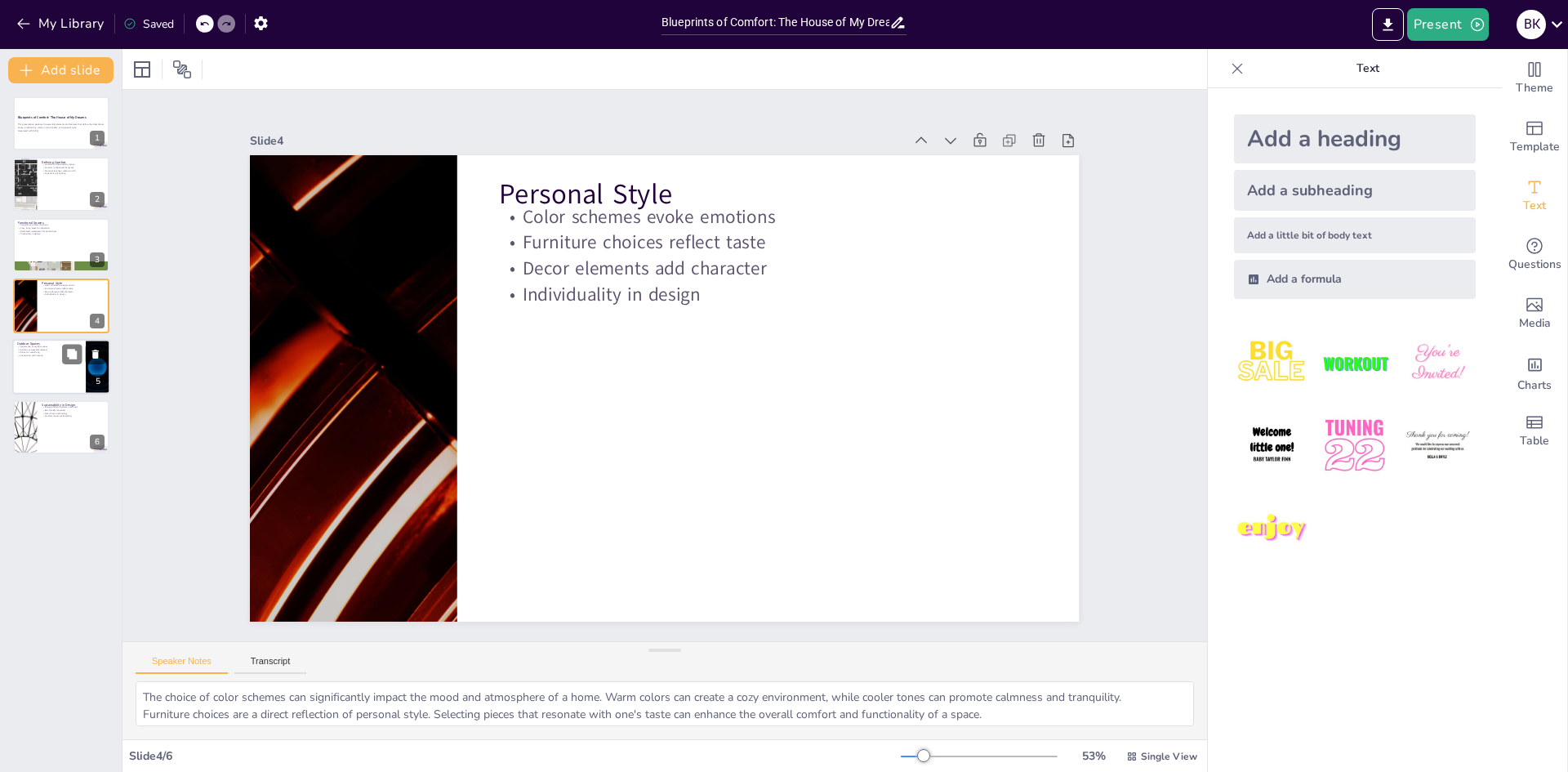
click at [83, 369] on div at bounding box center [61, 366] width 98 height 55
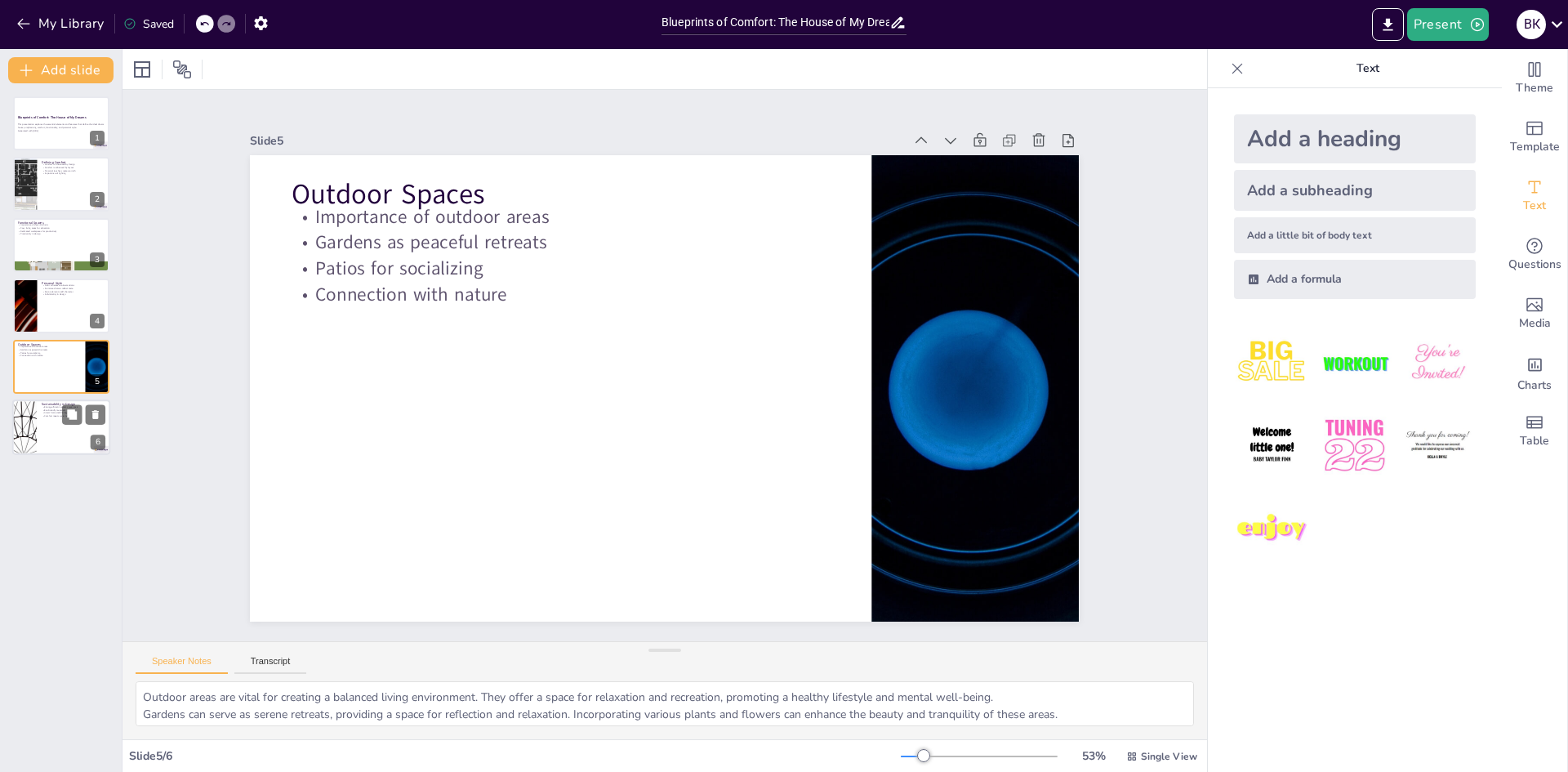
click at [62, 441] on div at bounding box center [61, 427] width 98 height 55
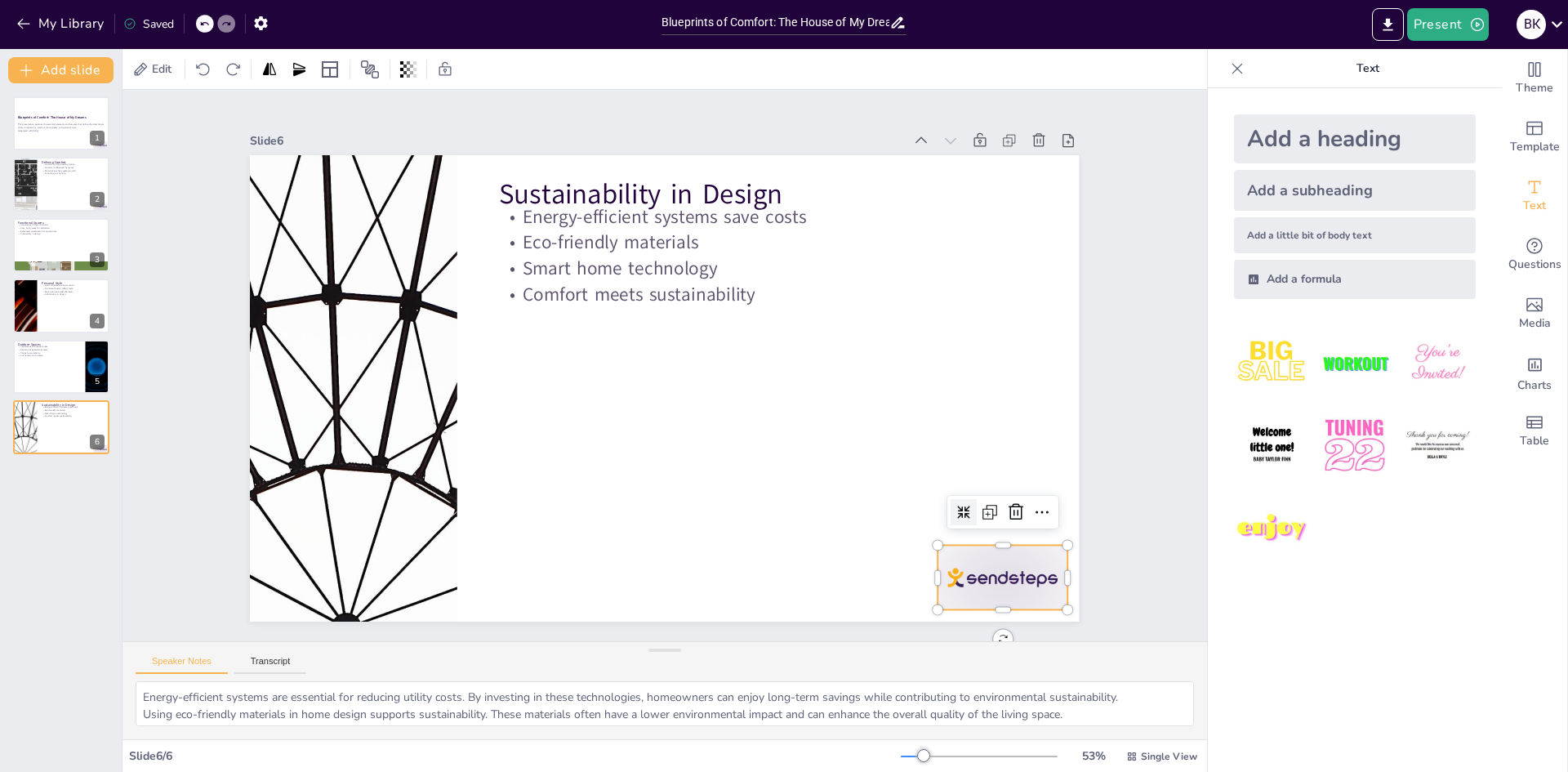
click at [968, 598] on div at bounding box center [951, 643] width 140 height 90
click at [966, 602] on icon at bounding box center [953, 614] width 24 height 24
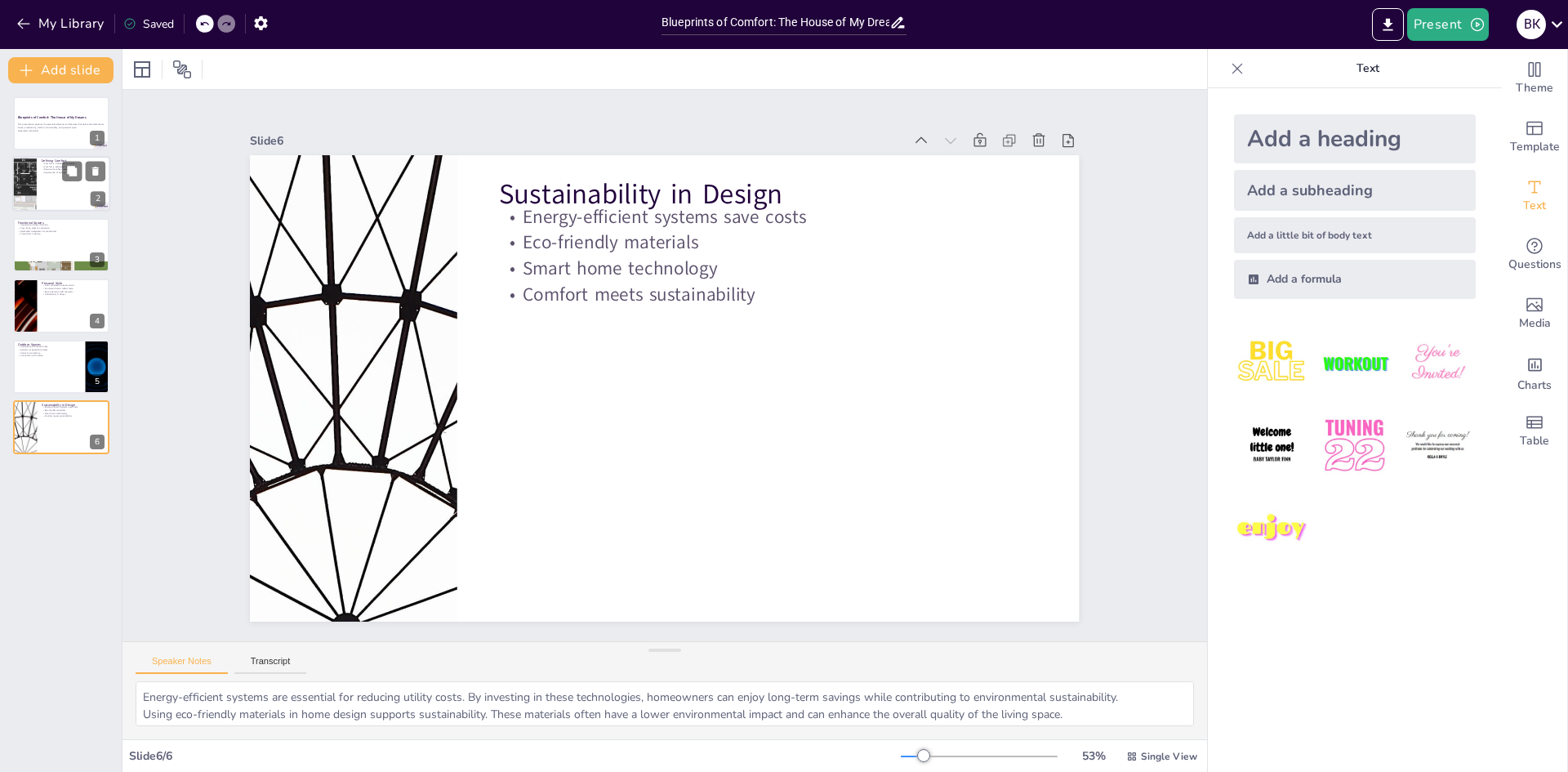
click at [45, 179] on div at bounding box center [61, 184] width 98 height 55
type textarea "The design of a home significantly impacts the comfort levels experienced by it…"
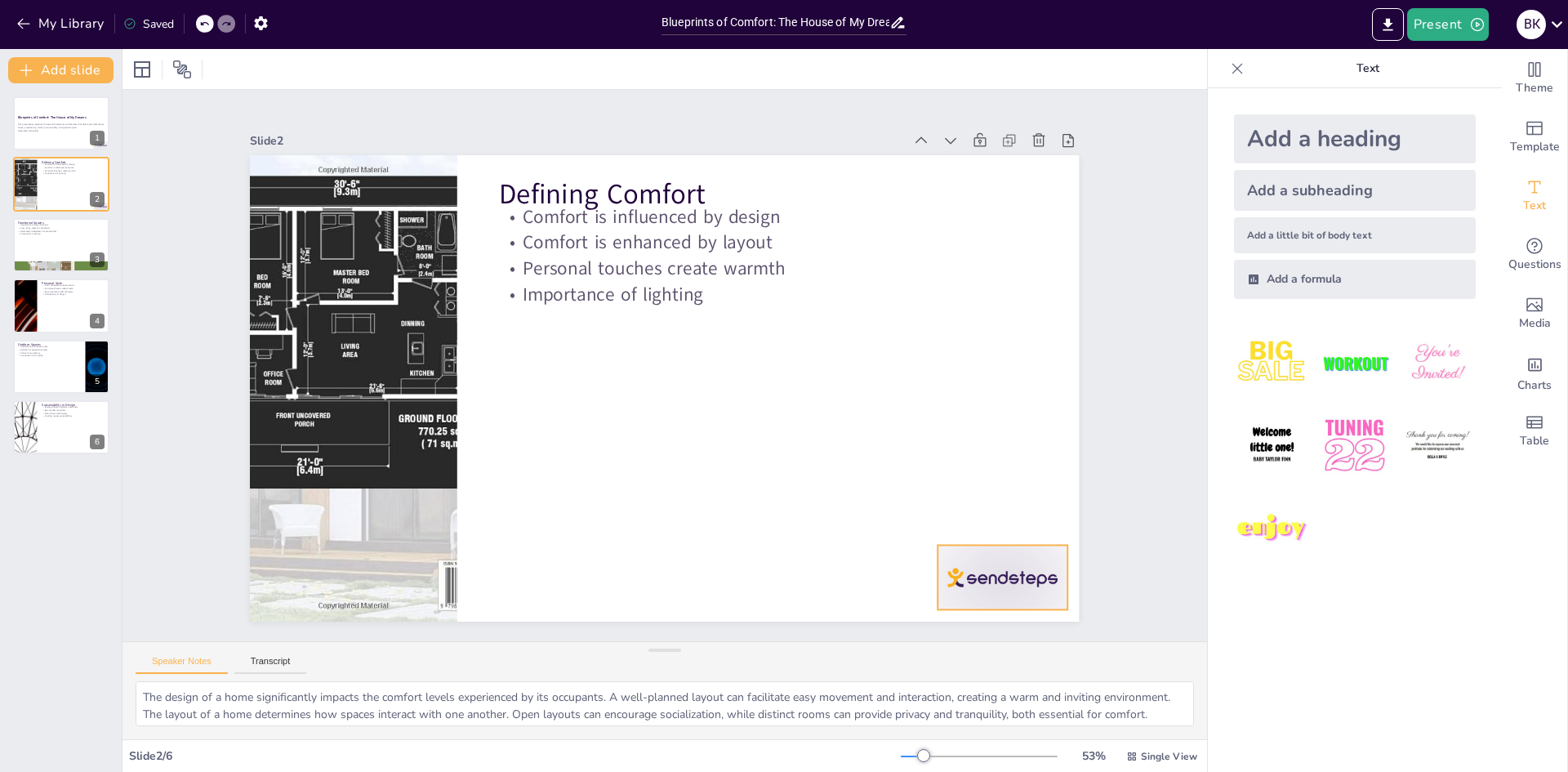
click at [1028, 582] on div at bounding box center [979, 611] width 136 height 78
click at [335, 514] on icon at bounding box center [321, 528] width 28 height 28
click at [22, 139] on div at bounding box center [61, 123] width 98 height 55
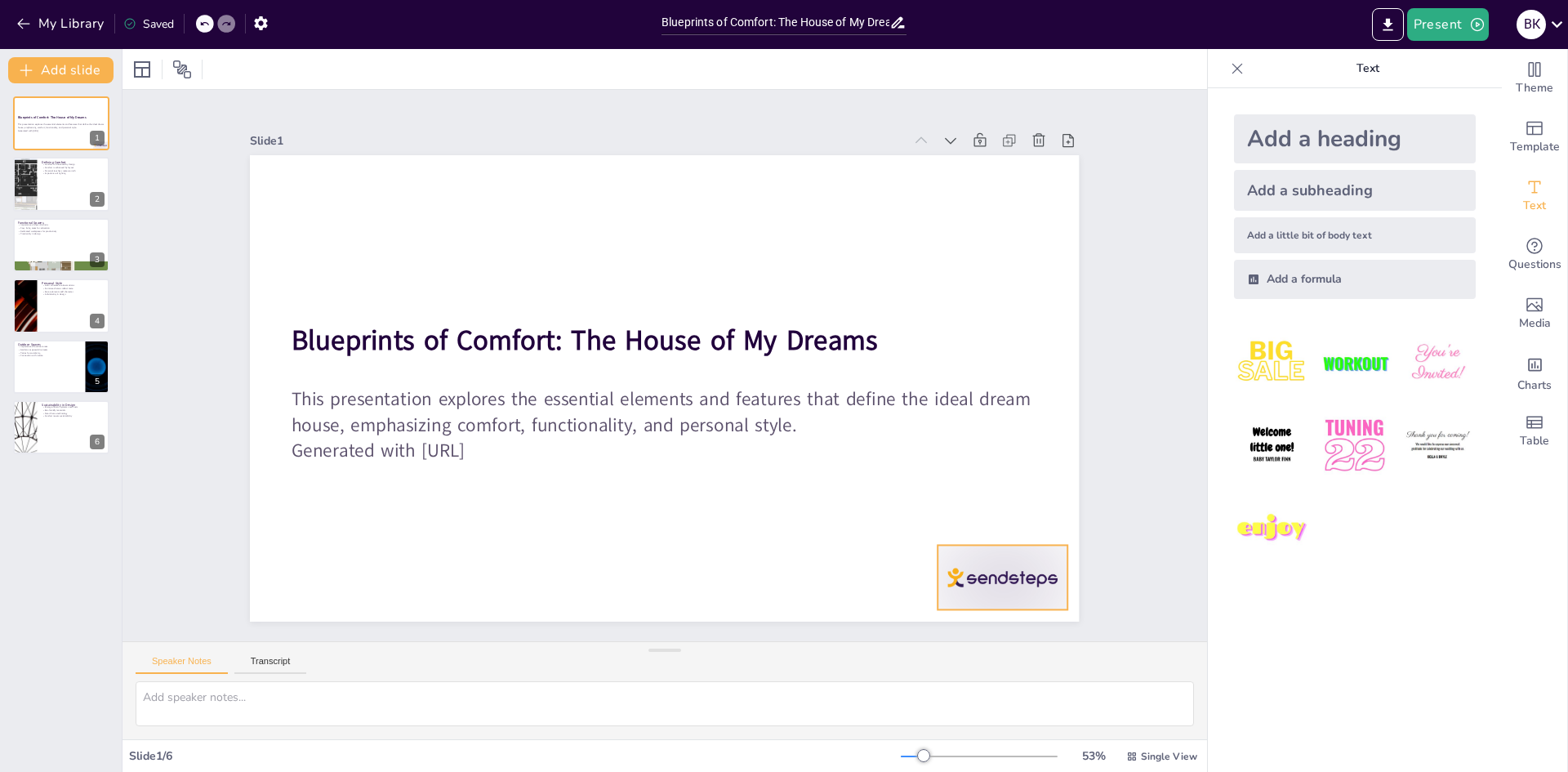
click at [939, 621] on div at bounding box center [921, 672] width 143 height 101
click at [987, 572] on icon at bounding box center [978, 581] width 18 height 19
click at [17, 255] on div at bounding box center [61, 244] width 98 height 55
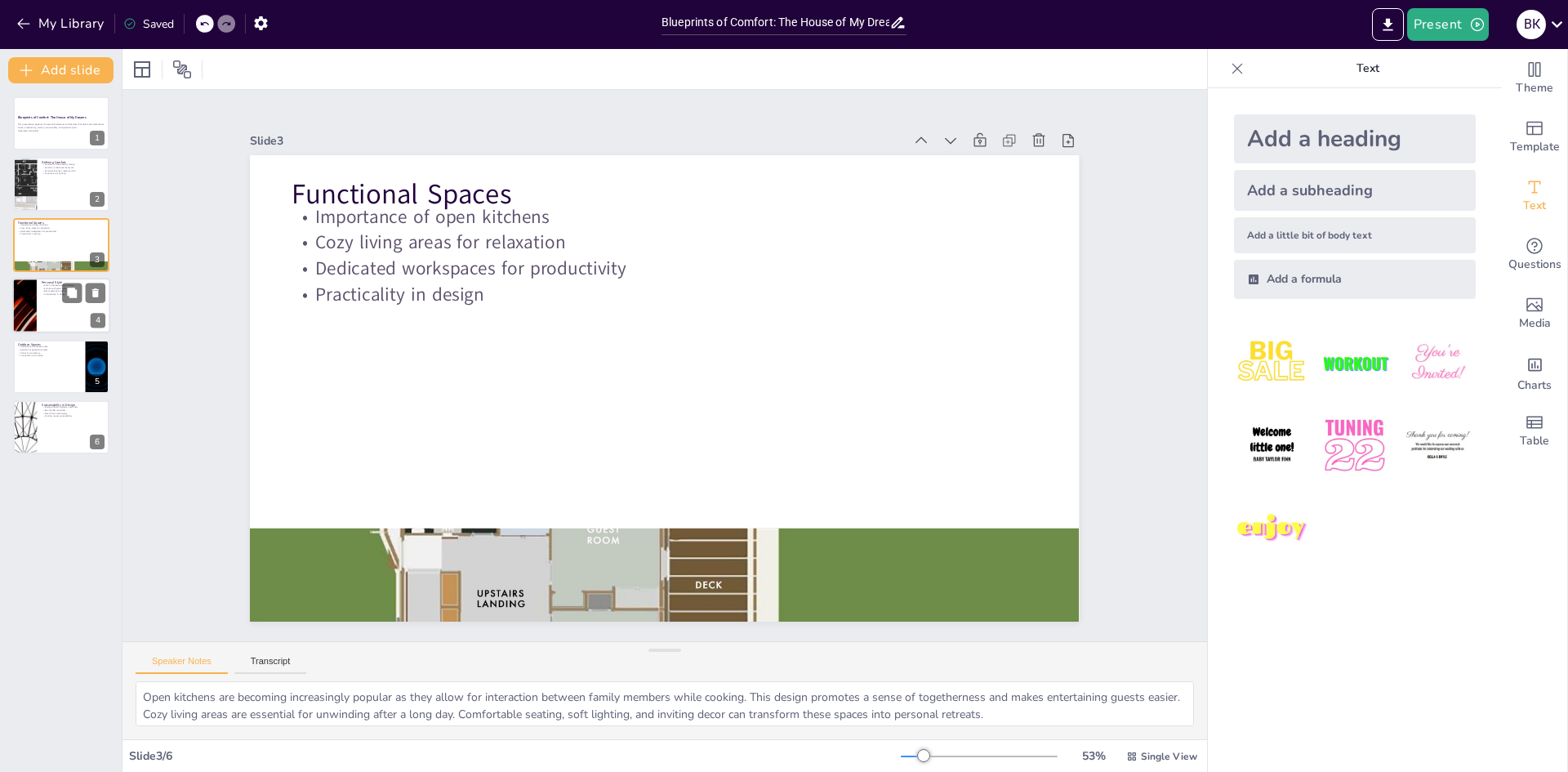
click at [53, 326] on div at bounding box center [61, 305] width 98 height 55
type textarea "The choice of color schemes can significantly impact the mood and atmosphere of…"
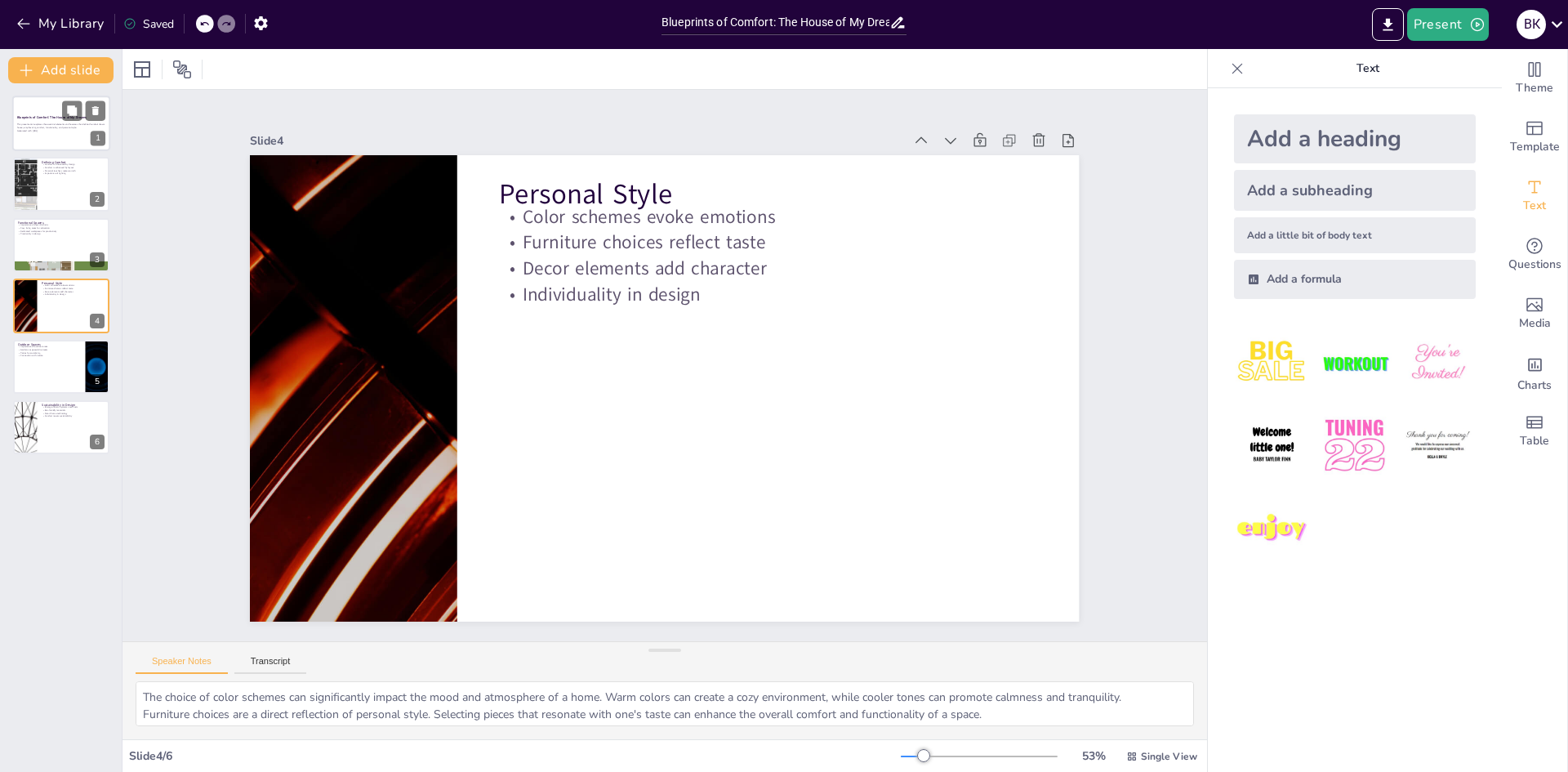
click at [46, 139] on div at bounding box center [61, 123] width 98 height 55
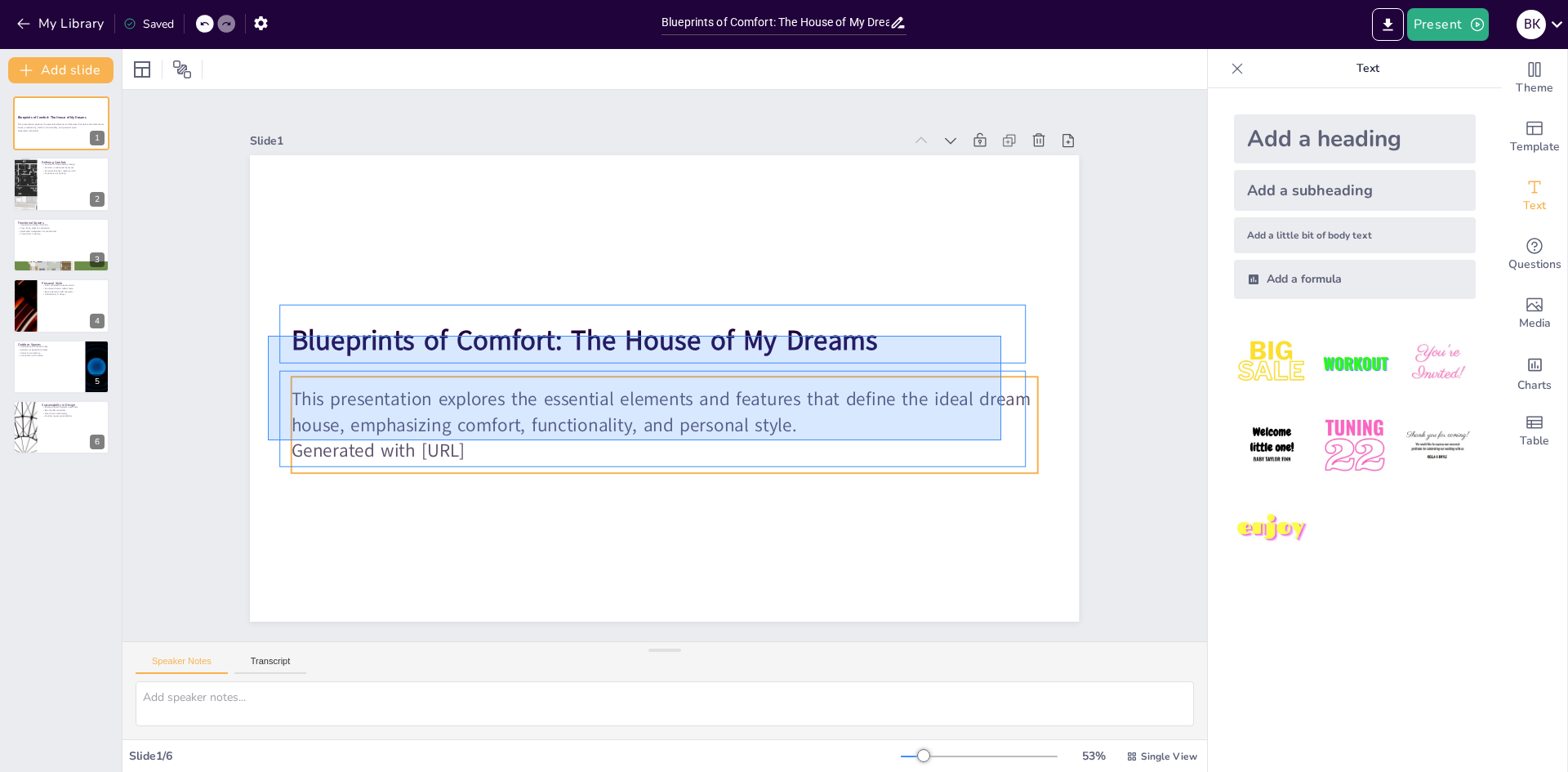
drag, startPoint x: 268, startPoint y: 335, endPoint x: 1001, endPoint y: 448, distance: 741.7
click at [874, 448] on div "Blueprints of Comfort: The House of My Dreams This presentation explores the es…" at bounding box center [874, 365] width 0 height 829
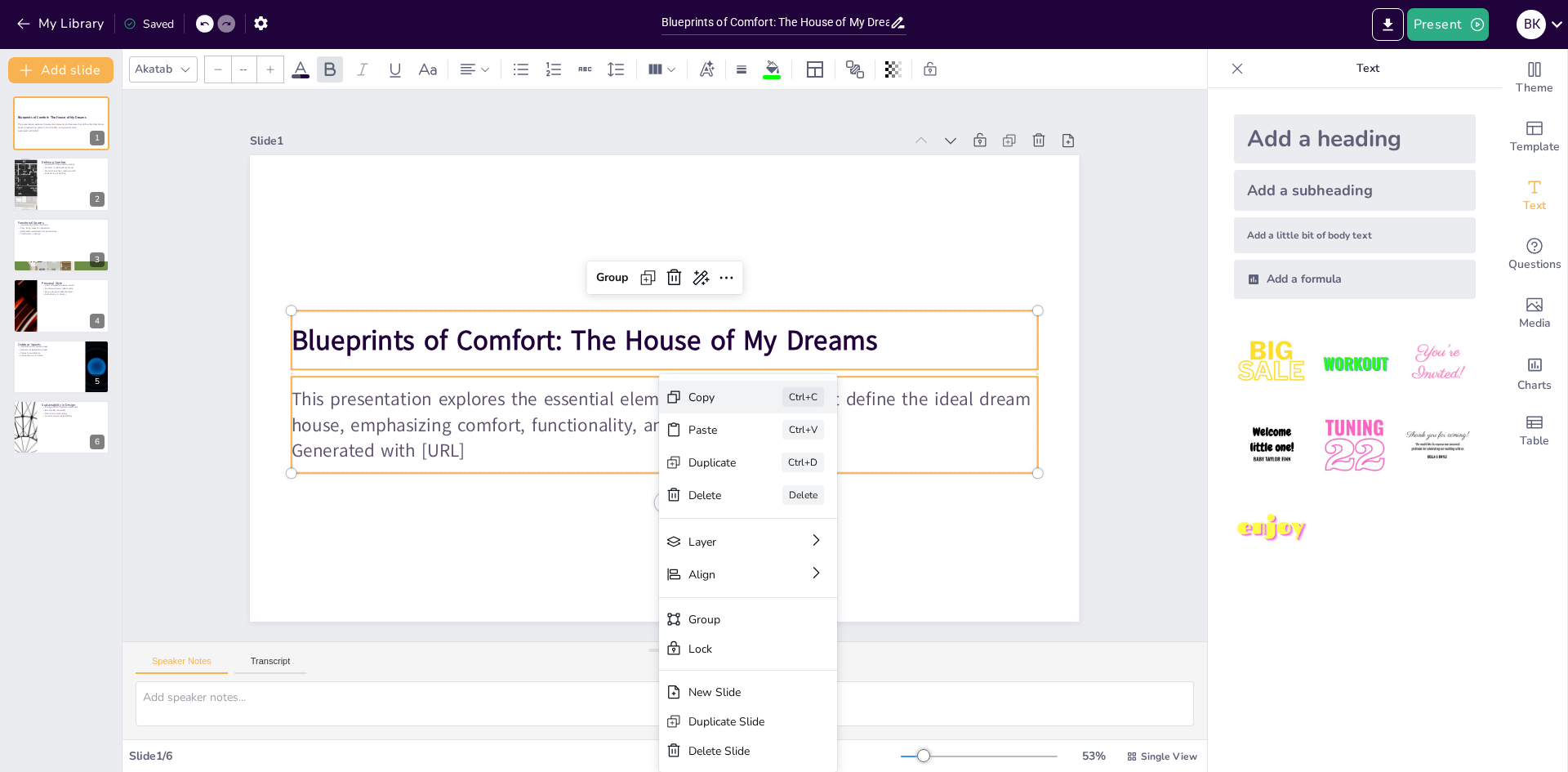
click at [773, 493] on div "Copy Ctrl+C" at bounding box center [841, 527] width 182 height 69
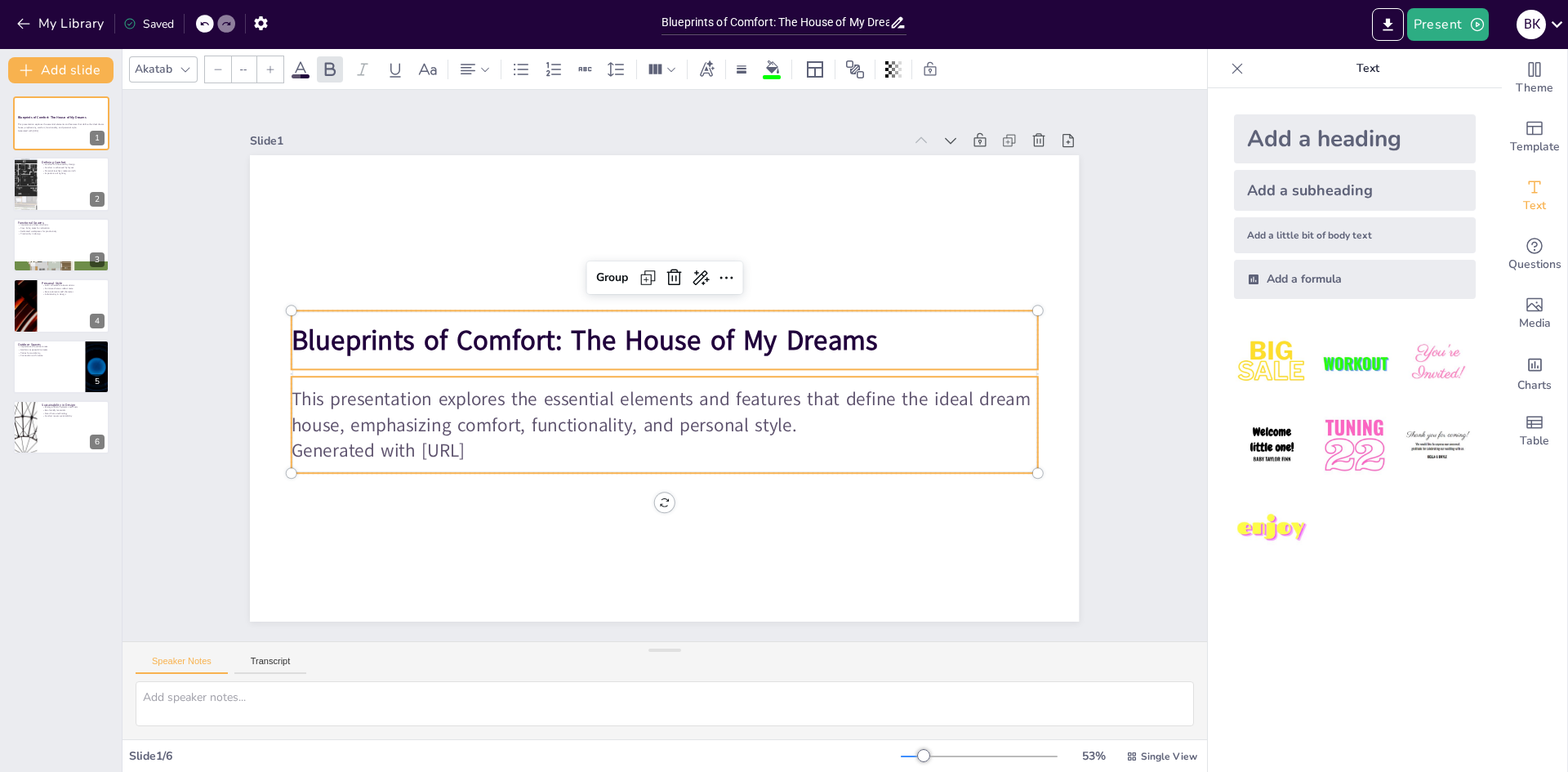
click at [598, 331] on strong "Blueprints of Comfort: The House of My Dreams" at bounding box center [588, 332] width 587 height 99
type input "48"
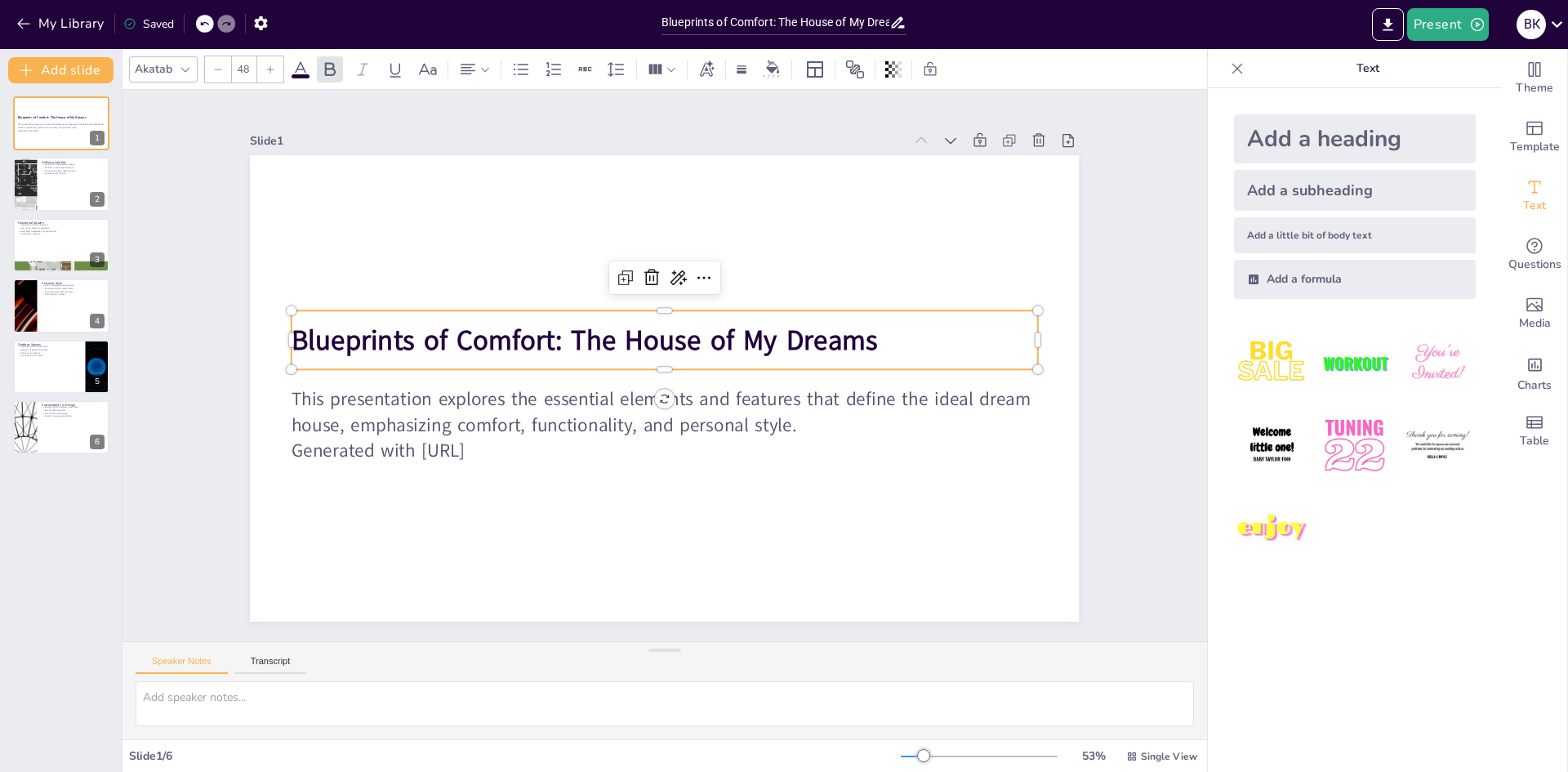
click at [62, 557] on div "Blueprints of Comfort: The House of My Dreams This presentation explores the es…" at bounding box center [61, 427] width 122 height 688
click at [189, 494] on div "Slide 1 Blueprints of Comfort: The House of My Dreams This presentation explore…" at bounding box center [665, 366] width 1136 height 662
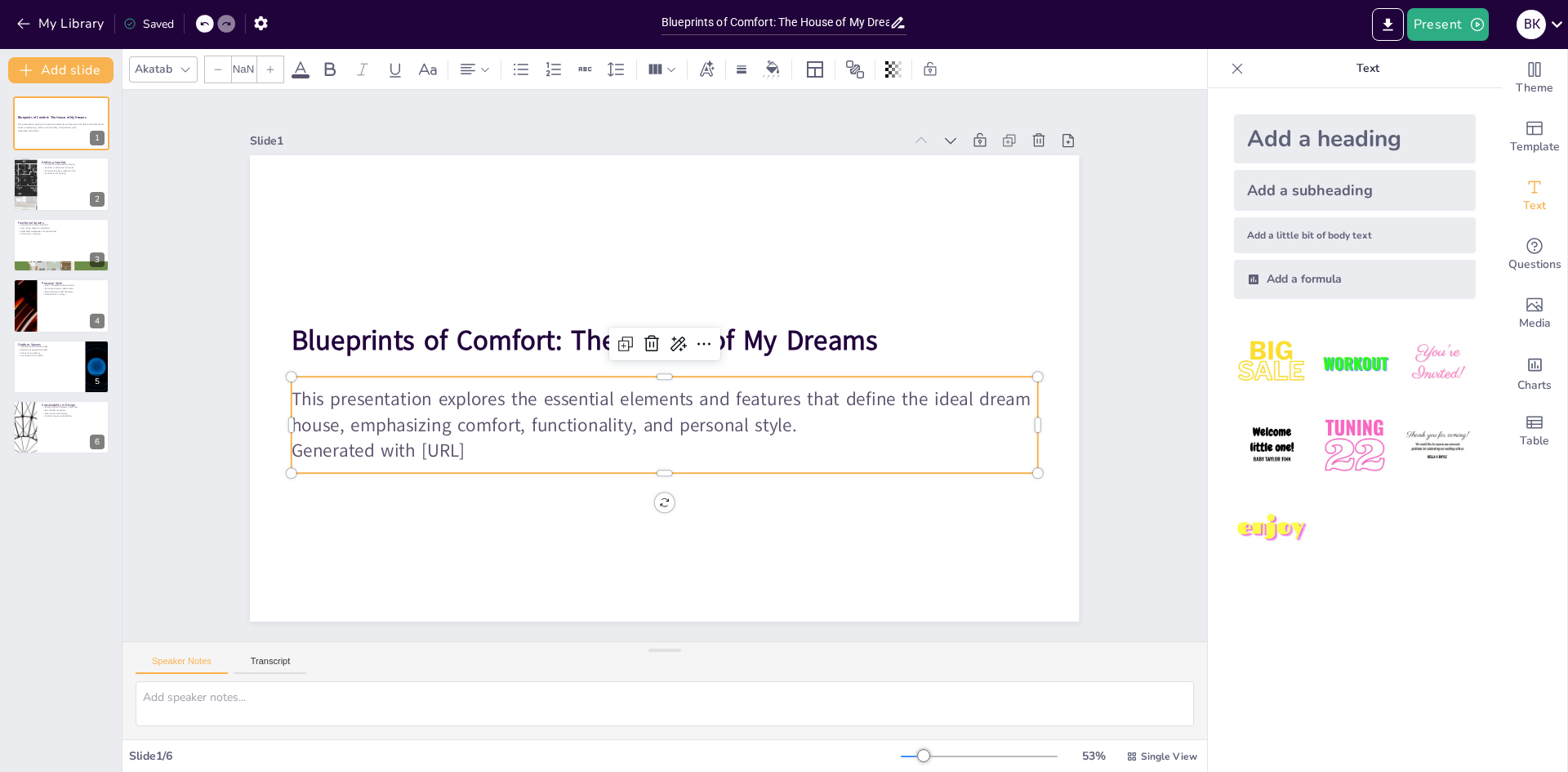
type input "32"
click at [509, 439] on p "Generated with [URL]" at bounding box center [656, 450] width 745 height 104
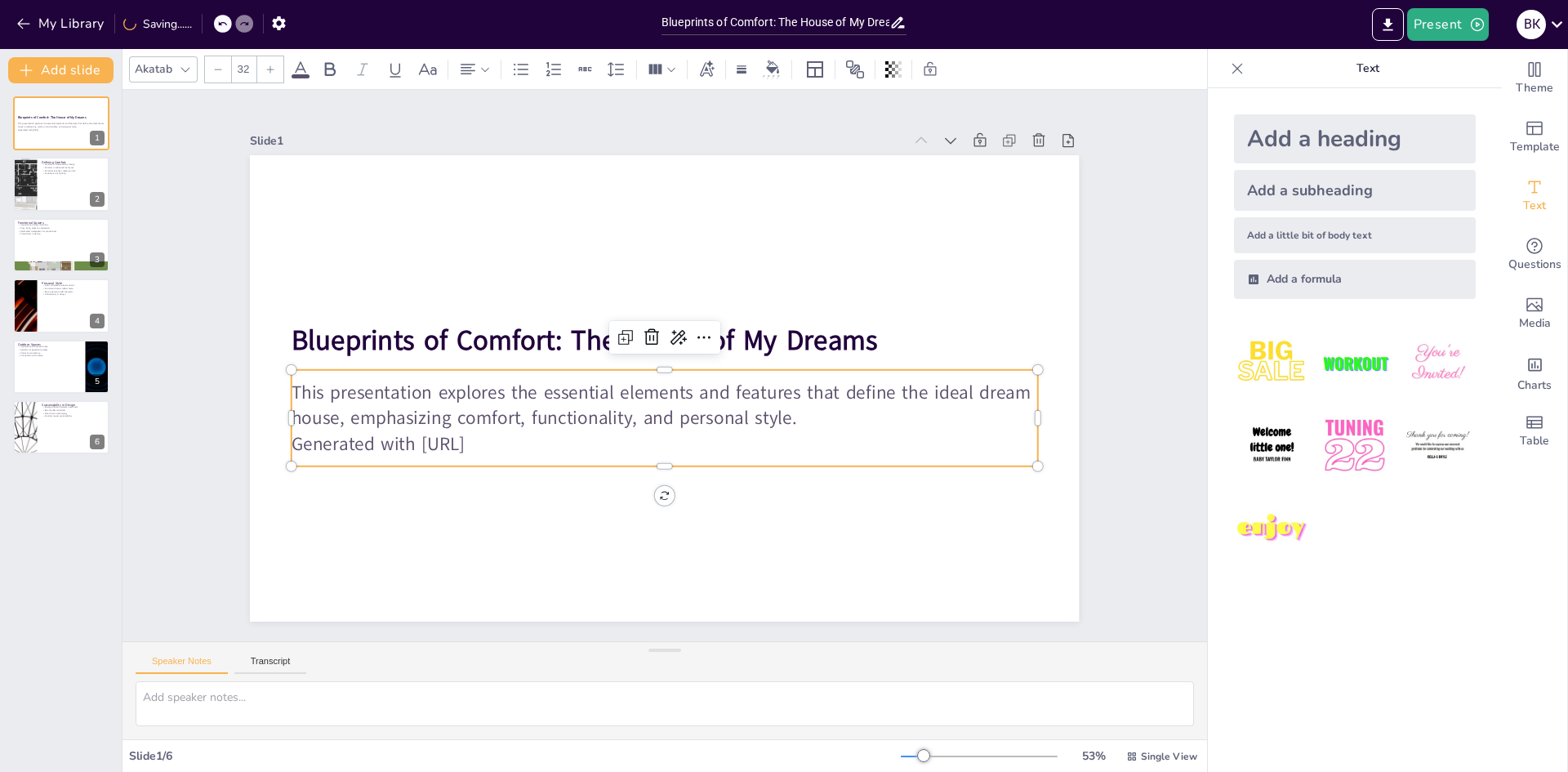
click at [484, 438] on p "Generated with [URL]" at bounding box center [656, 443] width 745 height 104
click at [677, 341] on icon at bounding box center [691, 347] width 27 height 27
click at [761, 413] on div "Extend" at bounding box center [734, 416] width 150 height 29
